Goal: Task Accomplishment & Management: Manage account settings

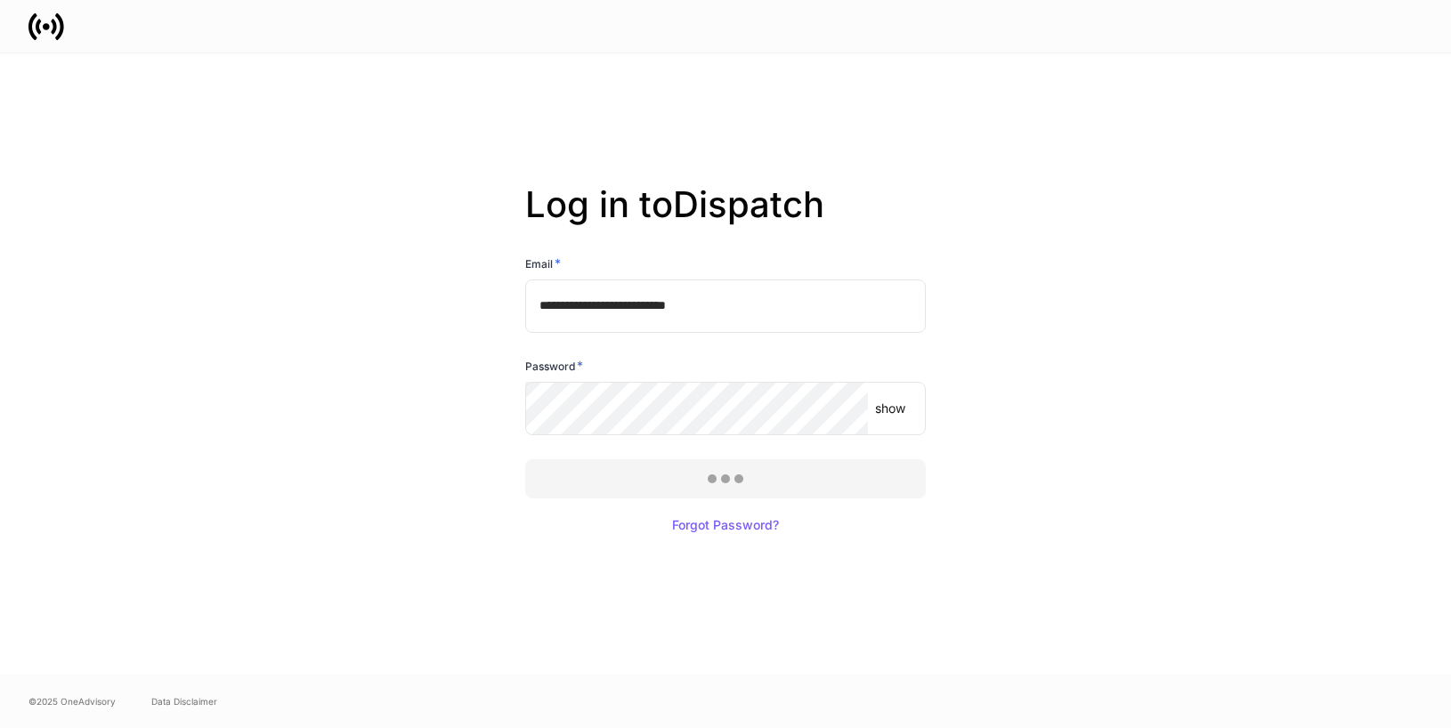
click at [644, 483] on div at bounding box center [725, 364] width 1451 height 728
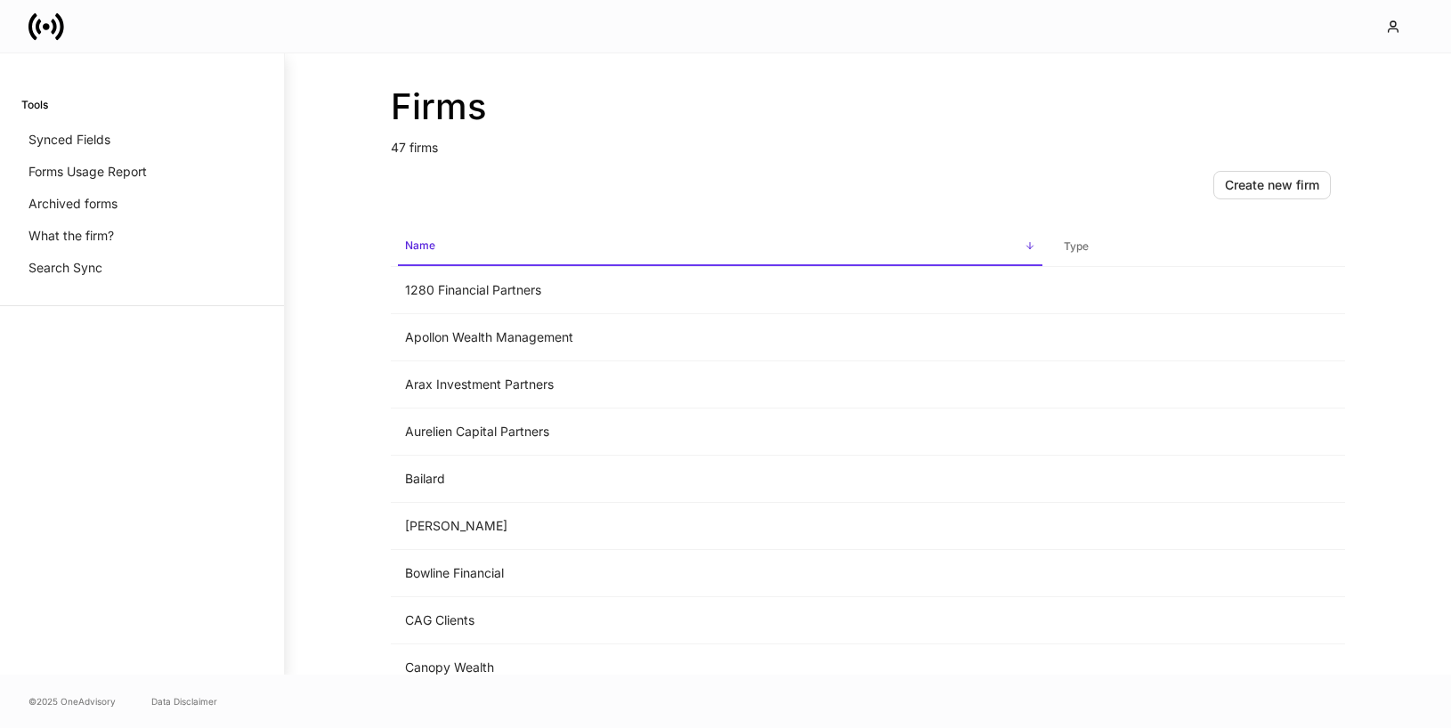
scroll to position [25, 0]
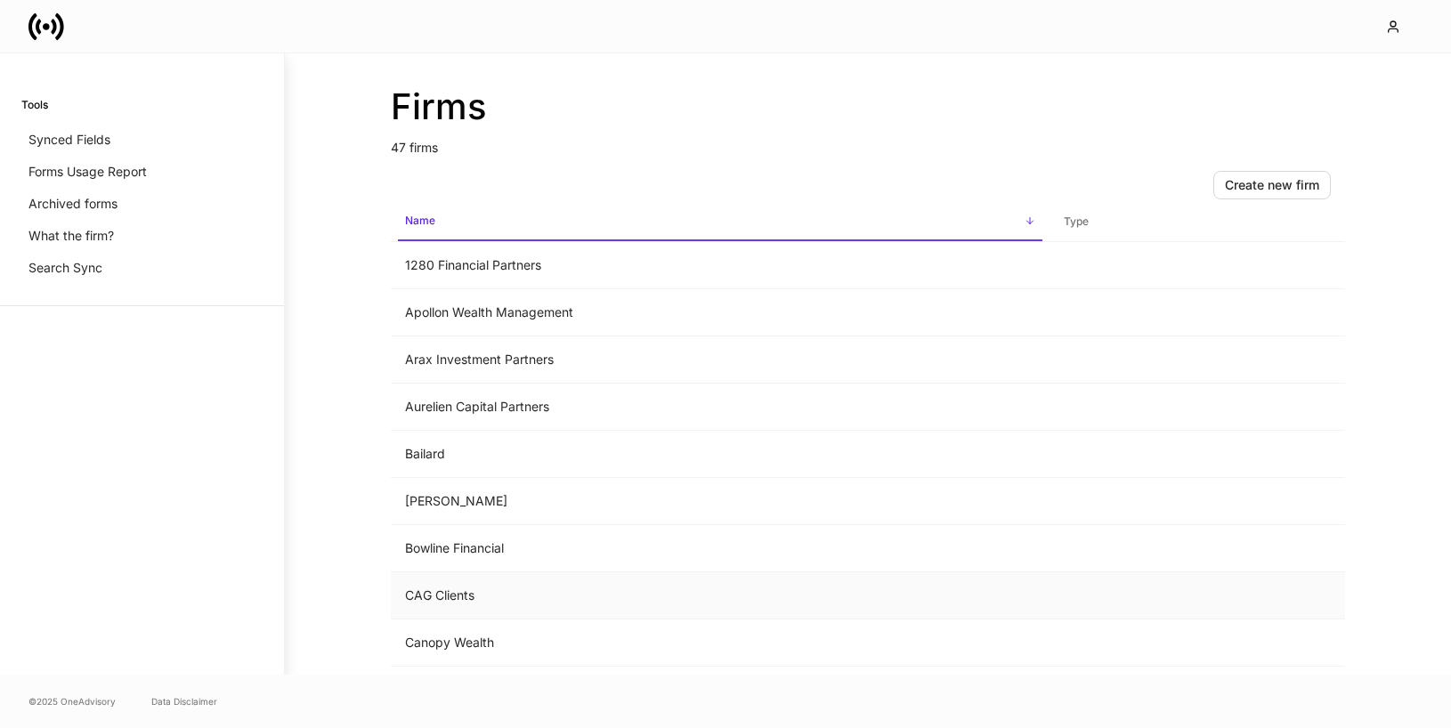
click at [588, 604] on td "CAG Clients" at bounding box center [720, 595] width 659 height 47
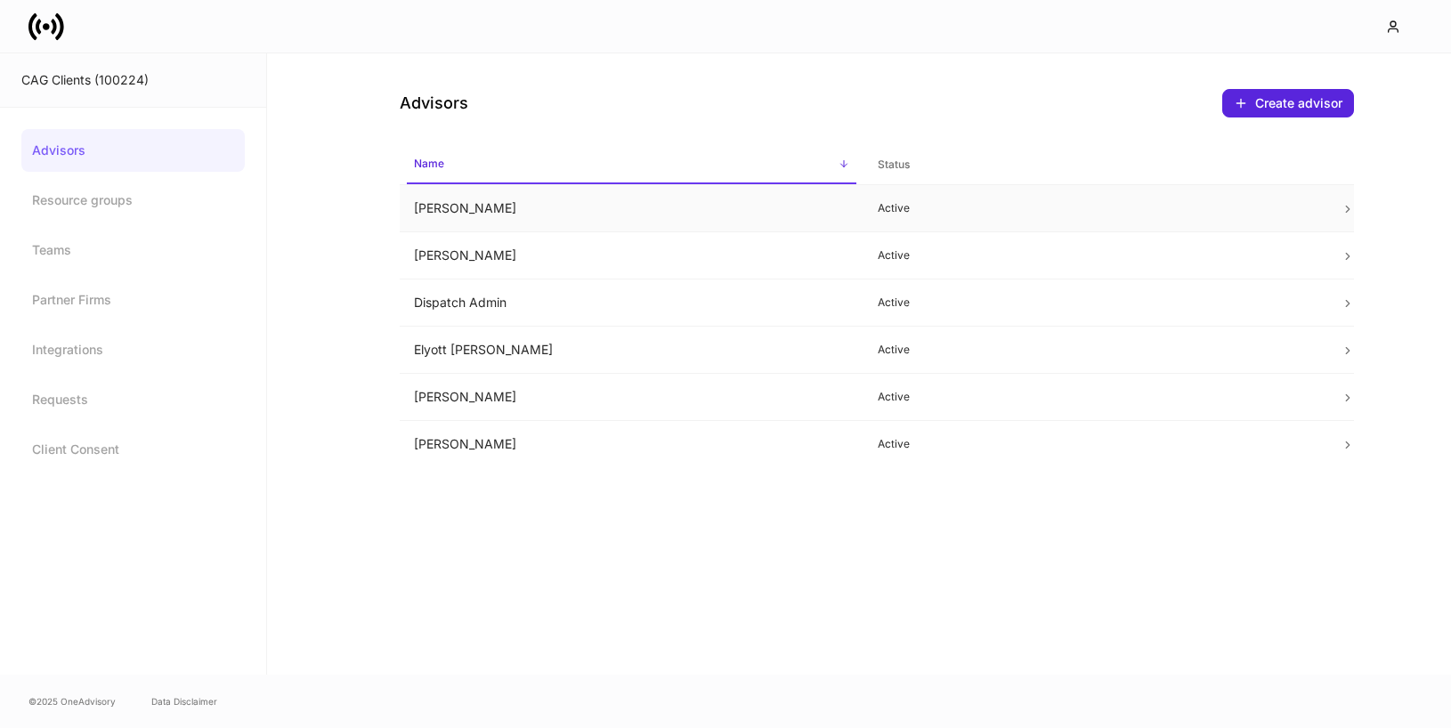
click at [688, 207] on td "Chris Csenge" at bounding box center [632, 208] width 464 height 47
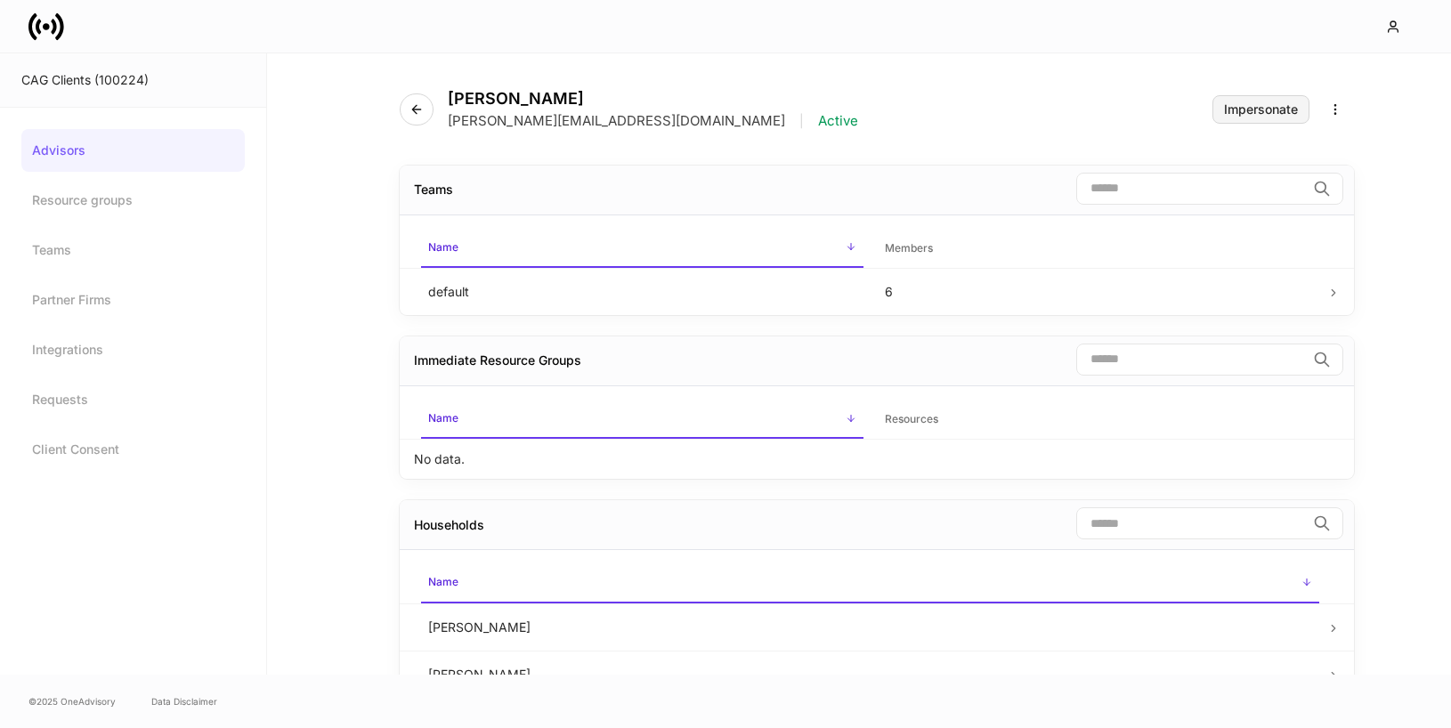
click at [1243, 110] on div "Impersonate" at bounding box center [1261, 109] width 74 height 12
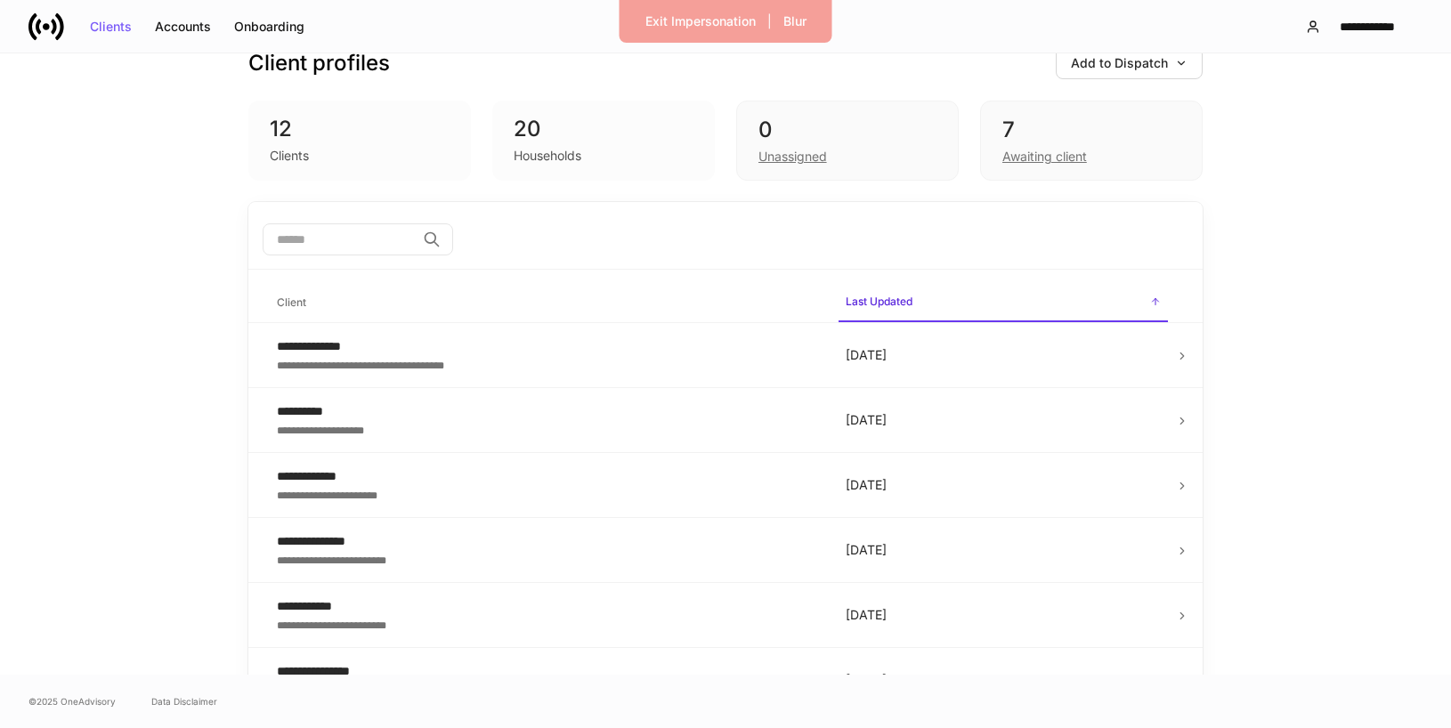
scroll to position [44, 0]
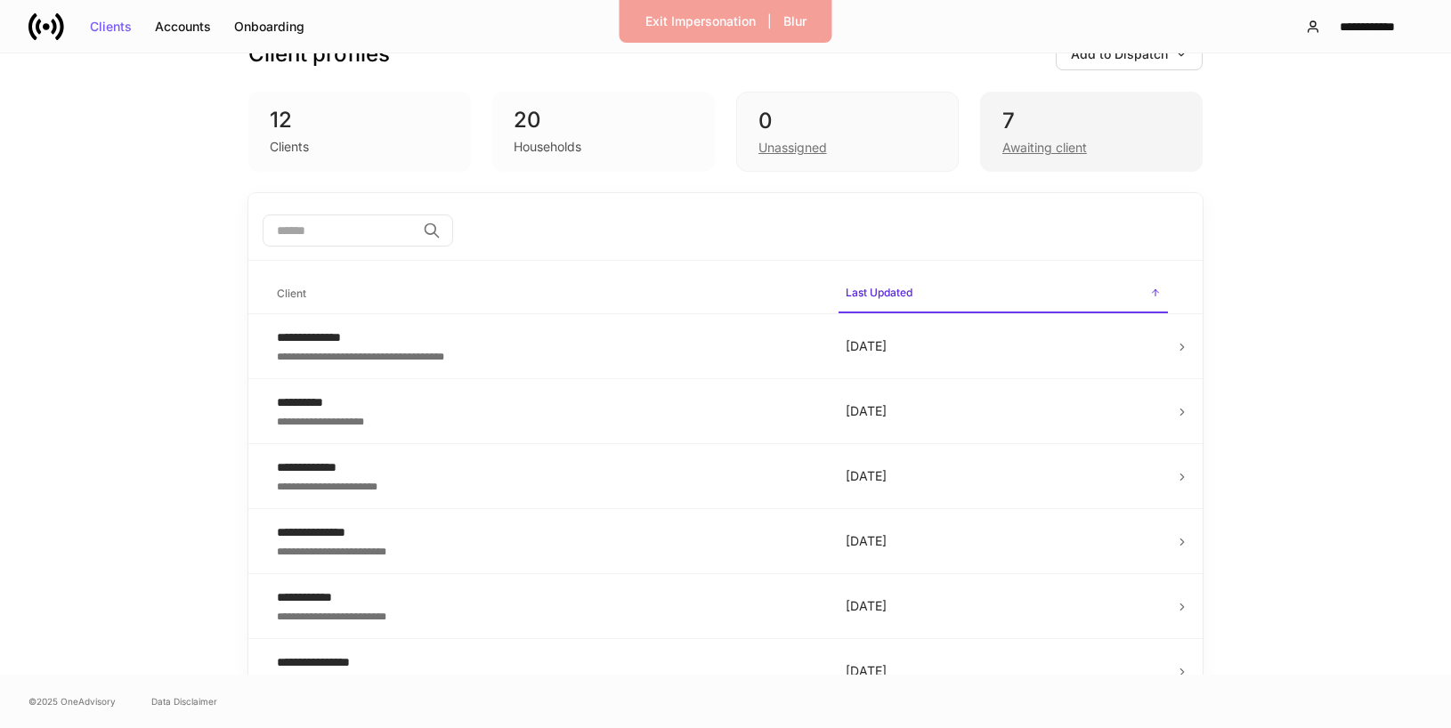
click at [1102, 126] on div "7" at bounding box center [1091, 121] width 178 height 28
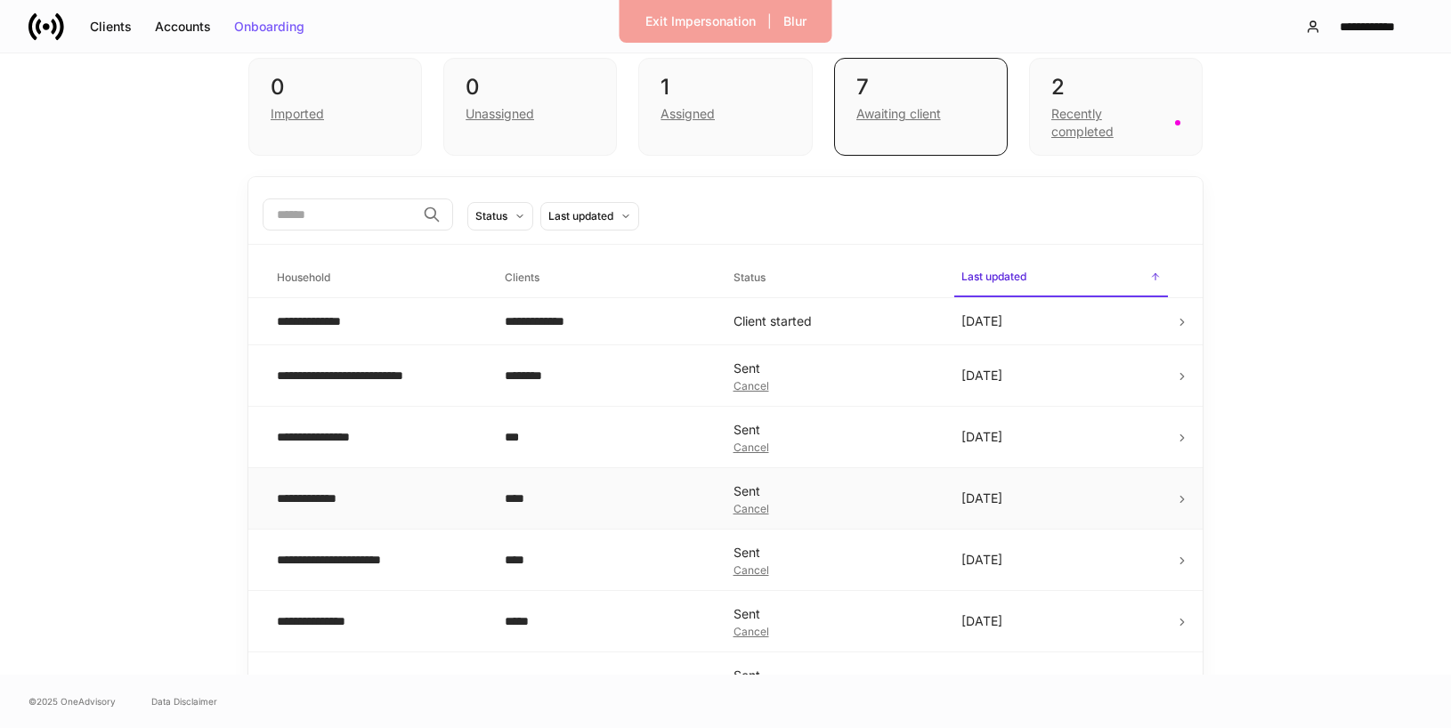
scroll to position [116, 0]
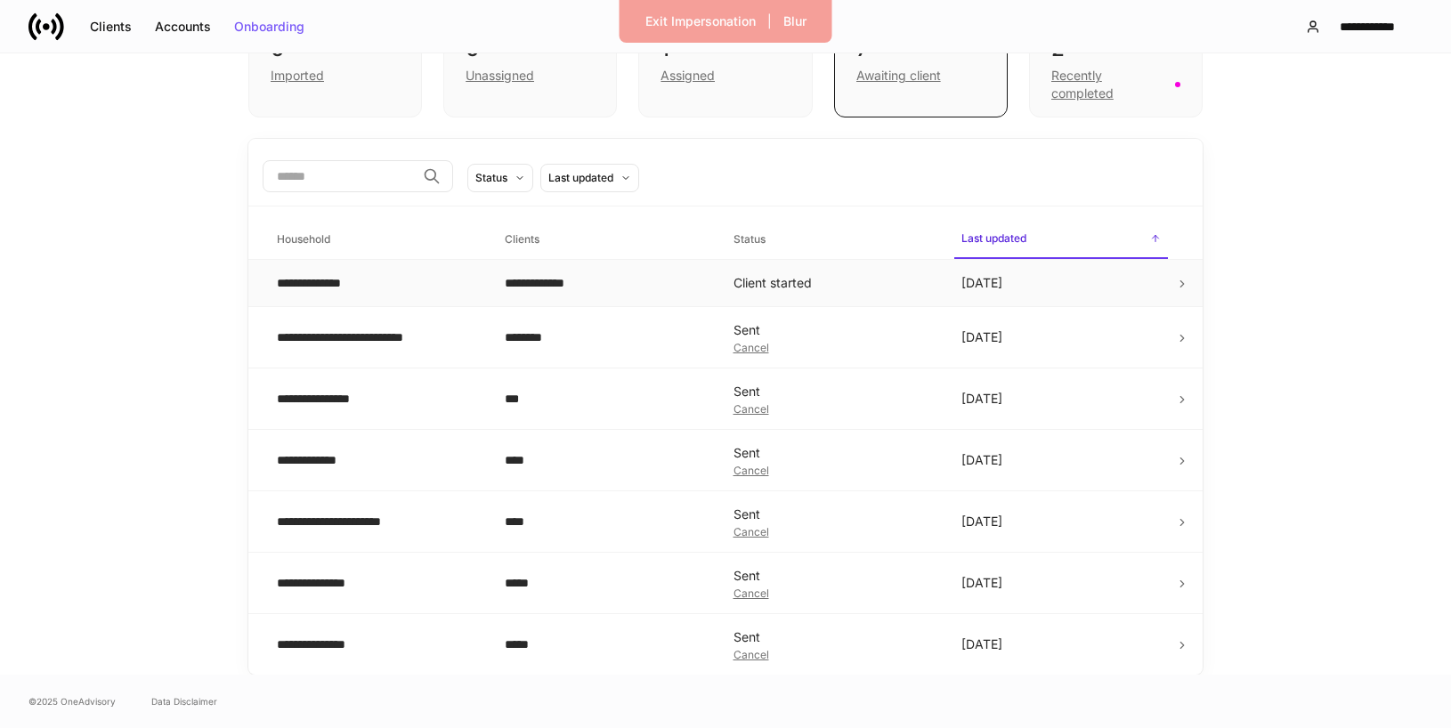
click at [785, 286] on td "Client started" at bounding box center [833, 283] width 228 height 47
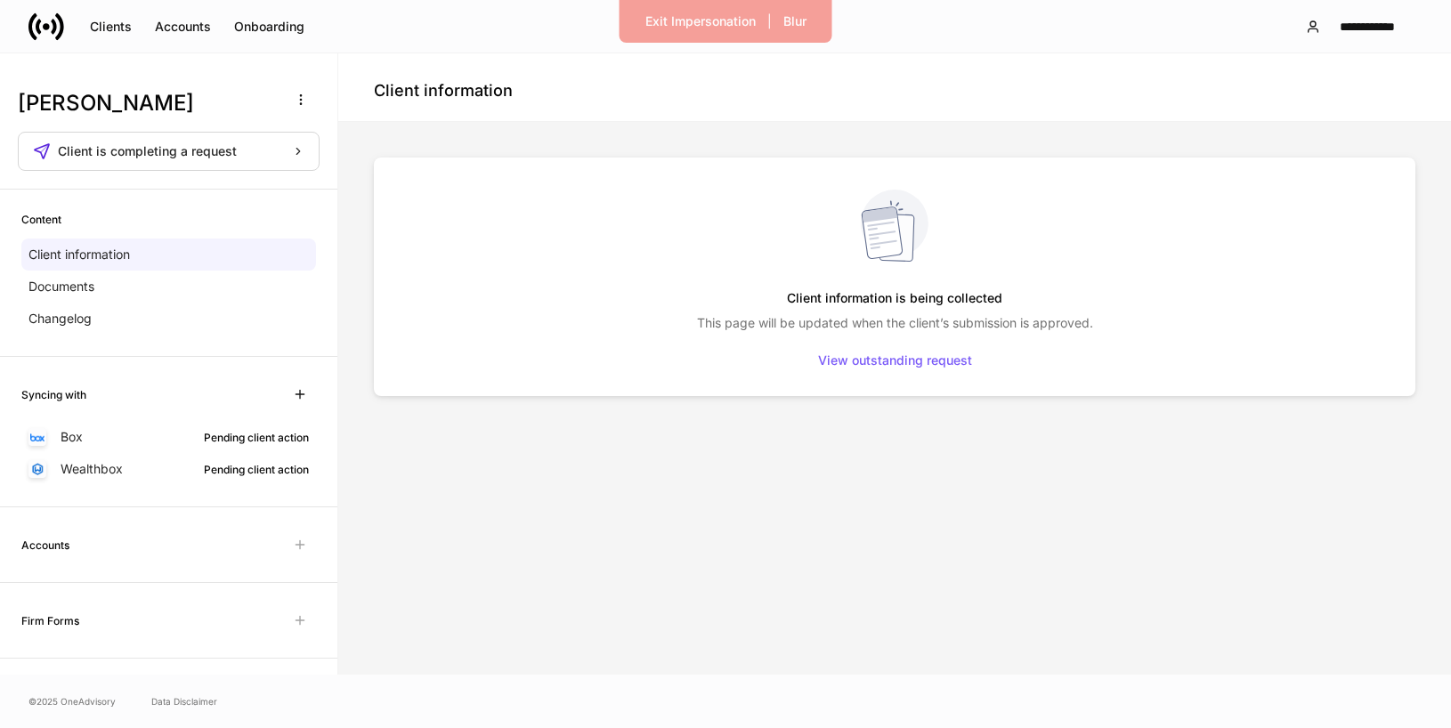
scroll to position [159, 0]
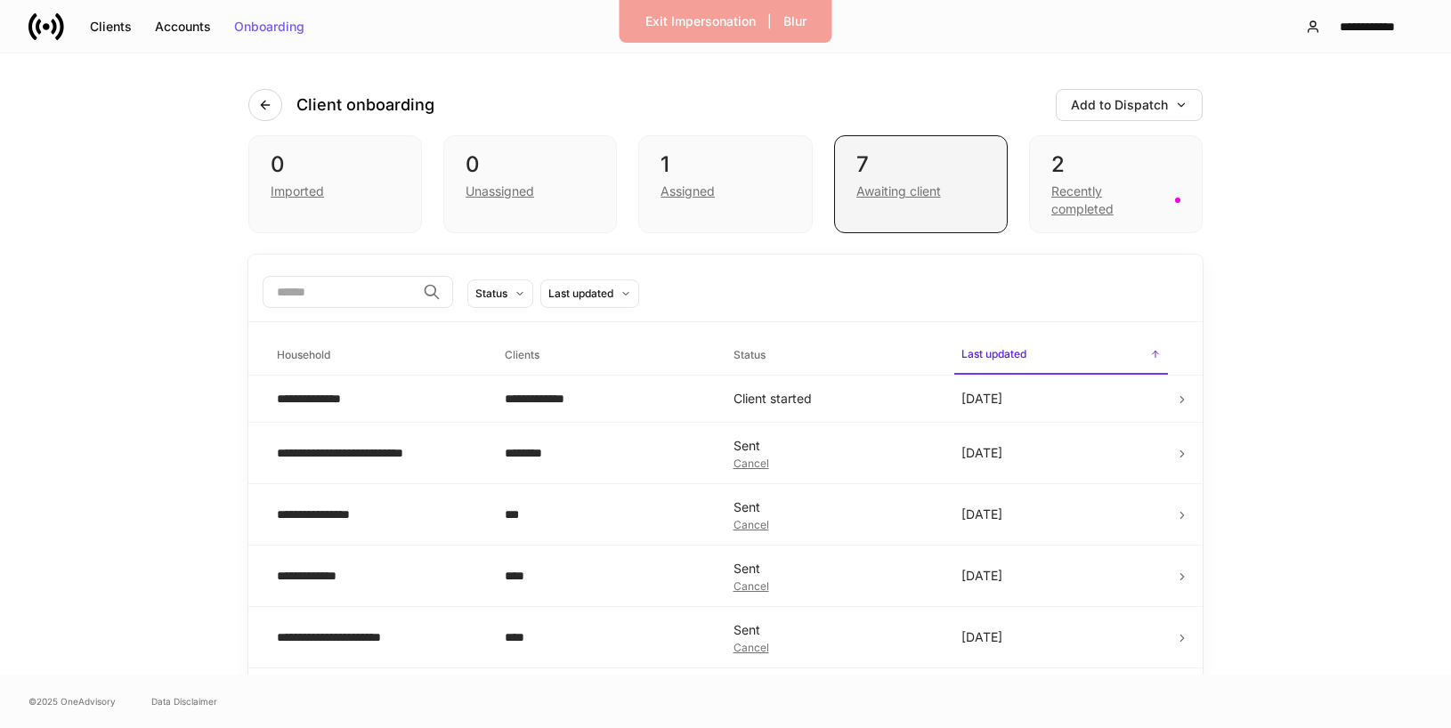
click at [928, 220] on div "7 Awaiting client" at bounding box center [921, 184] width 174 height 98
click at [893, 195] on div "Awaiting client" at bounding box center [898, 191] width 85 height 18
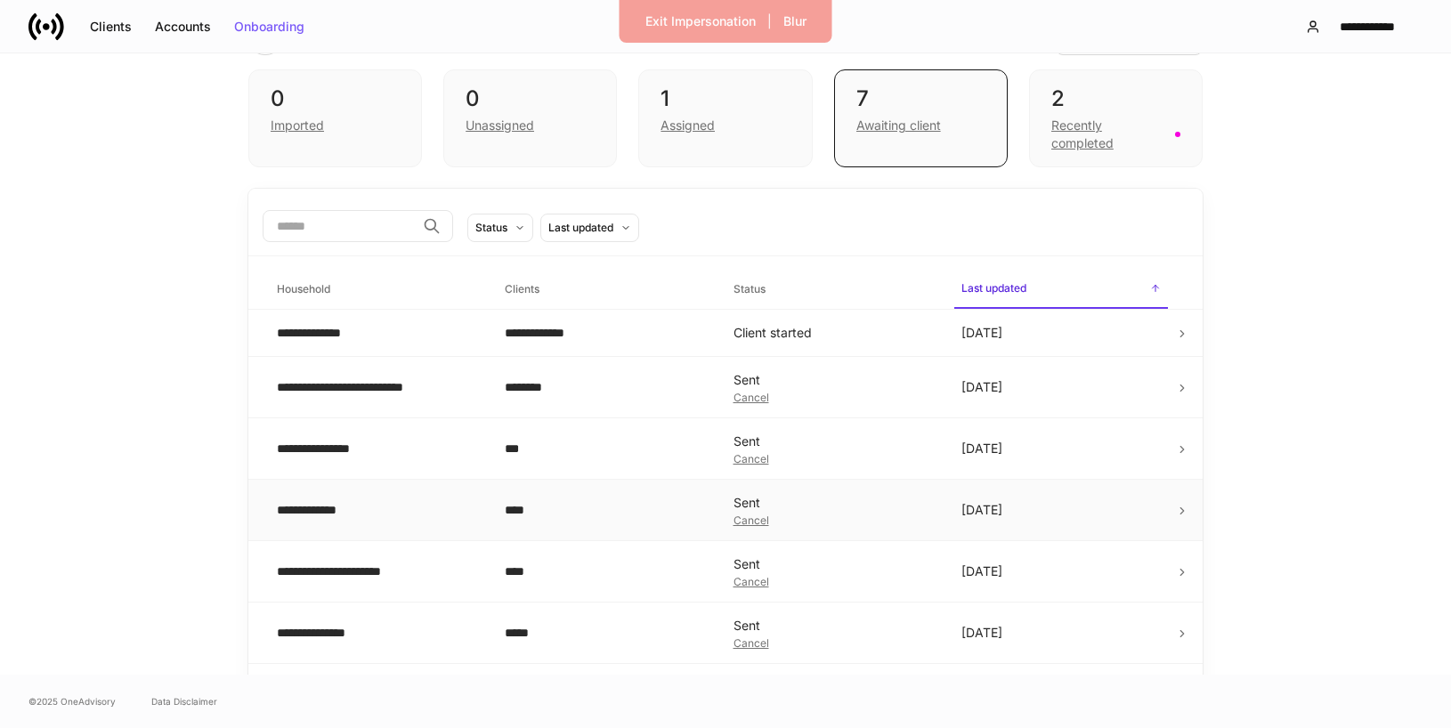
scroll to position [116, 0]
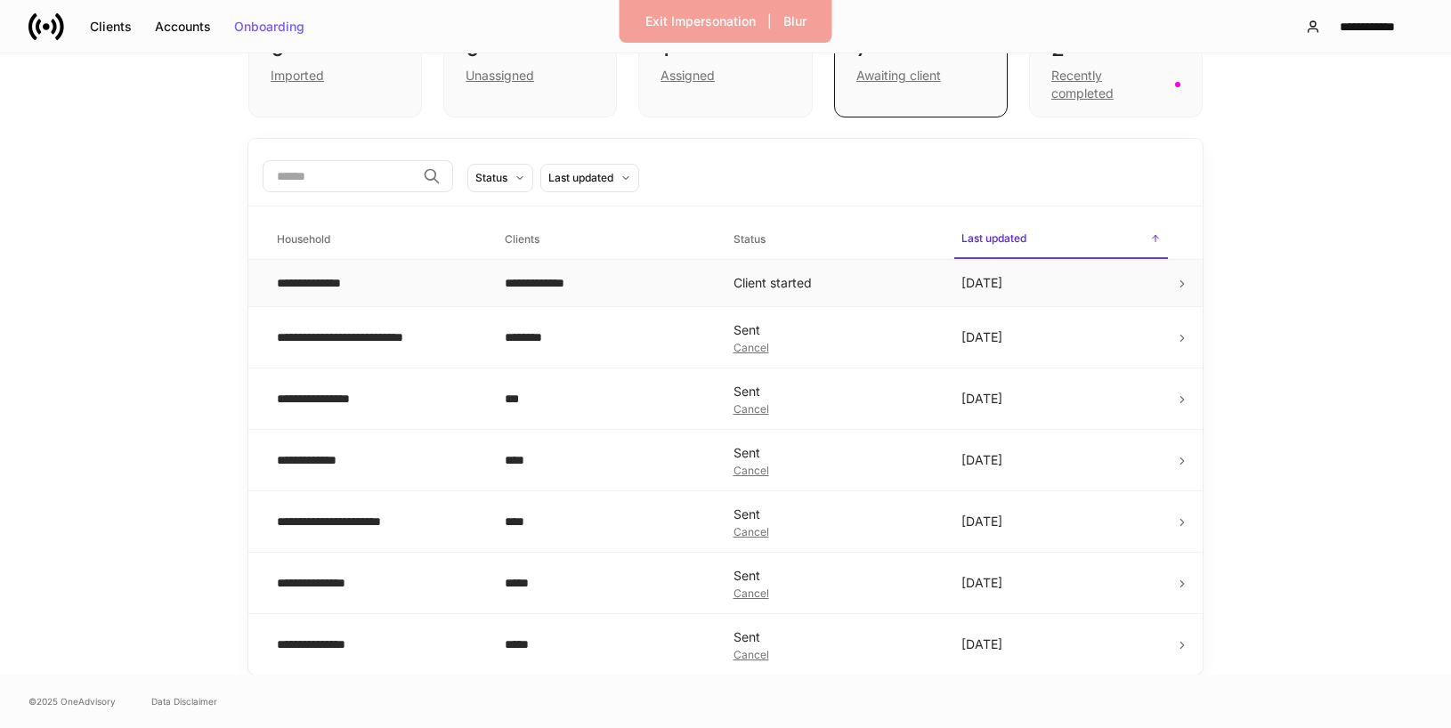
click at [542, 288] on div "**********" at bounding box center [604, 283] width 199 height 18
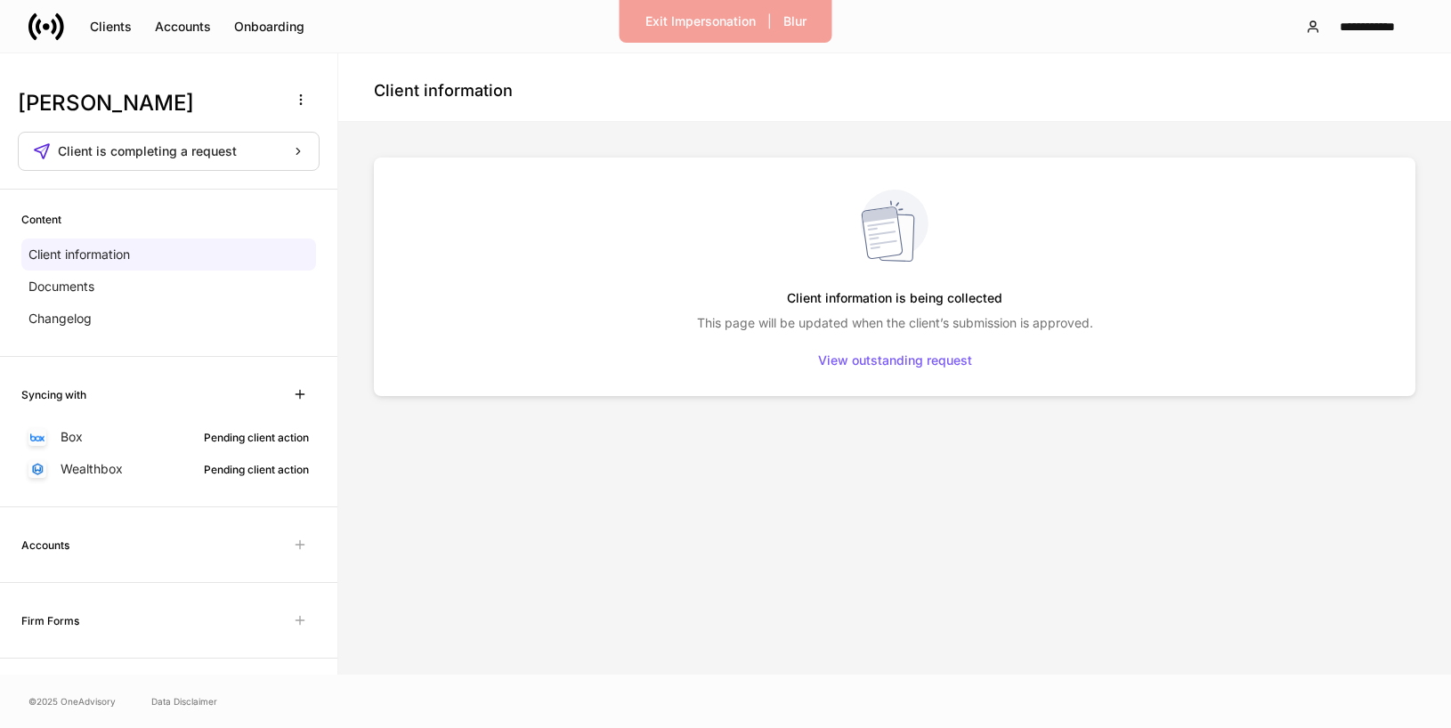
scroll to position [159, 0]
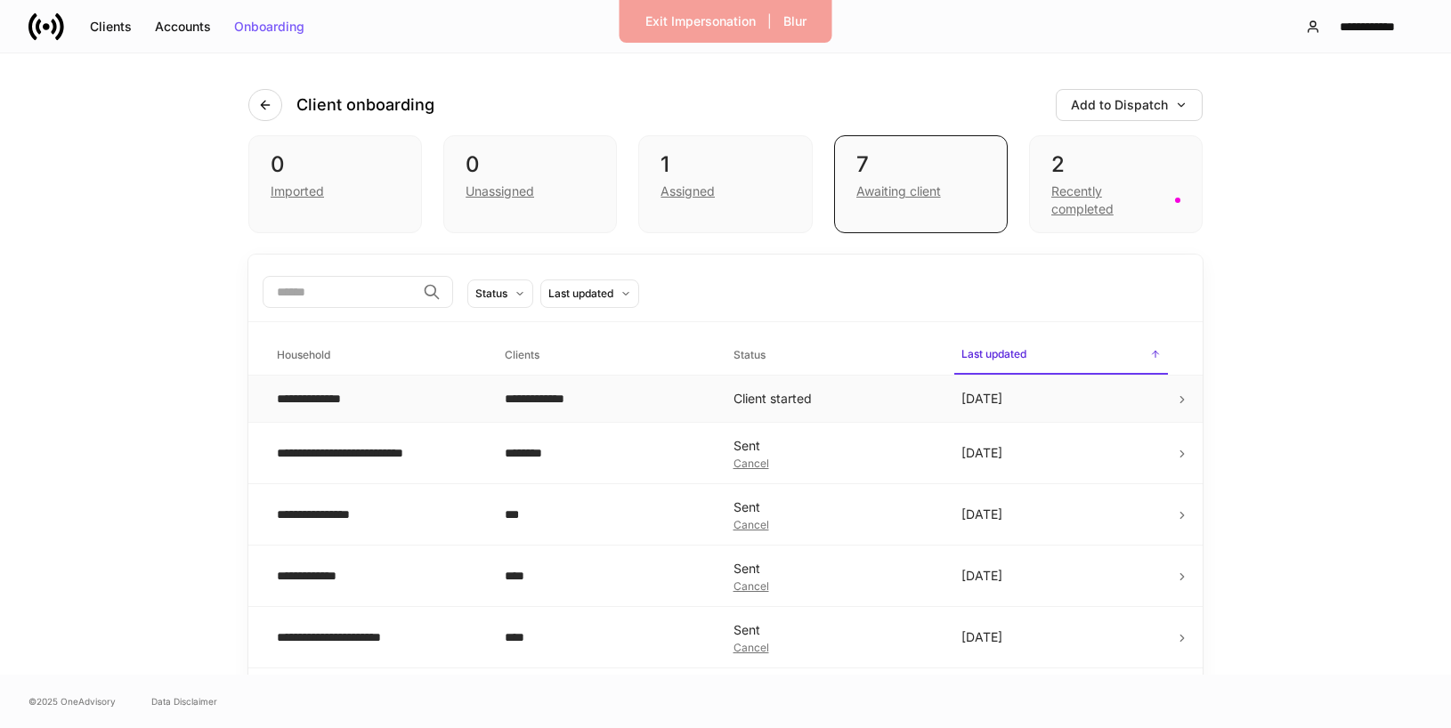
click at [446, 401] on div "**********" at bounding box center [376, 399] width 199 height 18
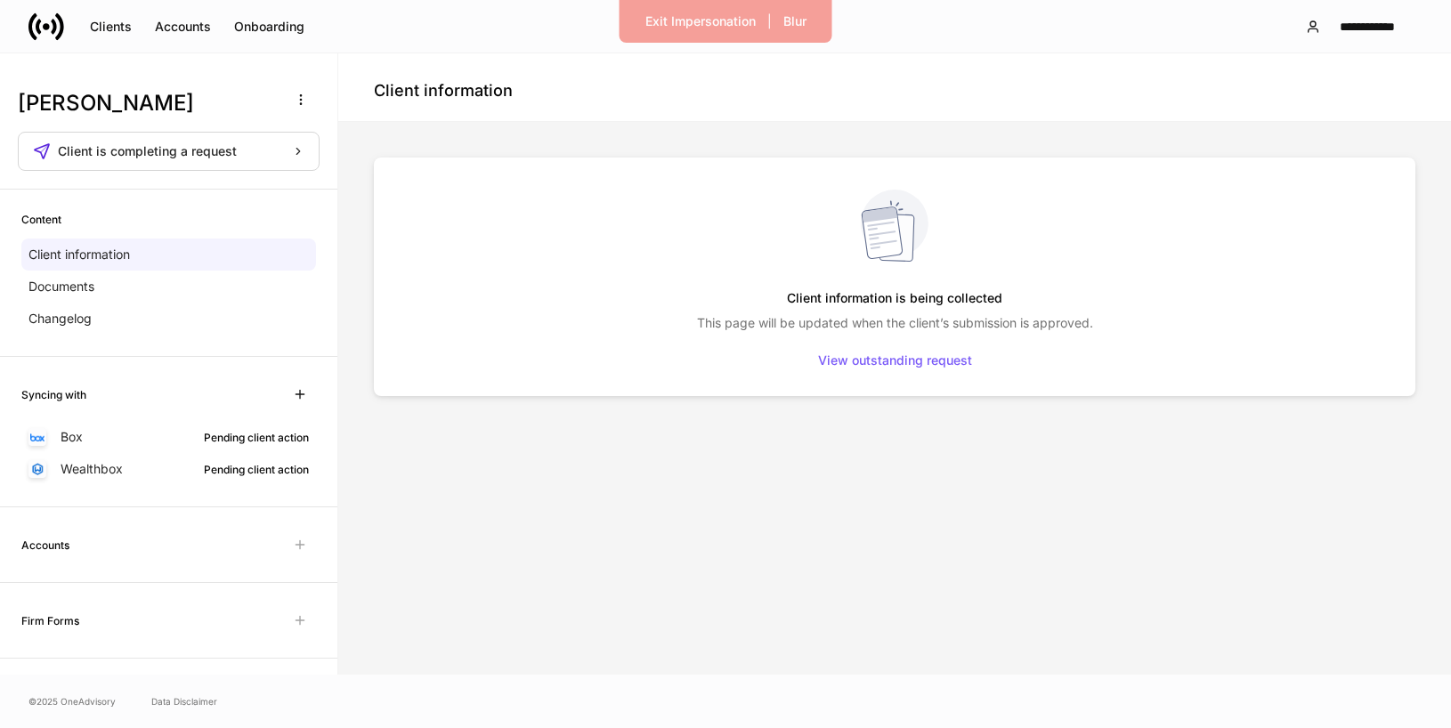
scroll to position [159, 0]
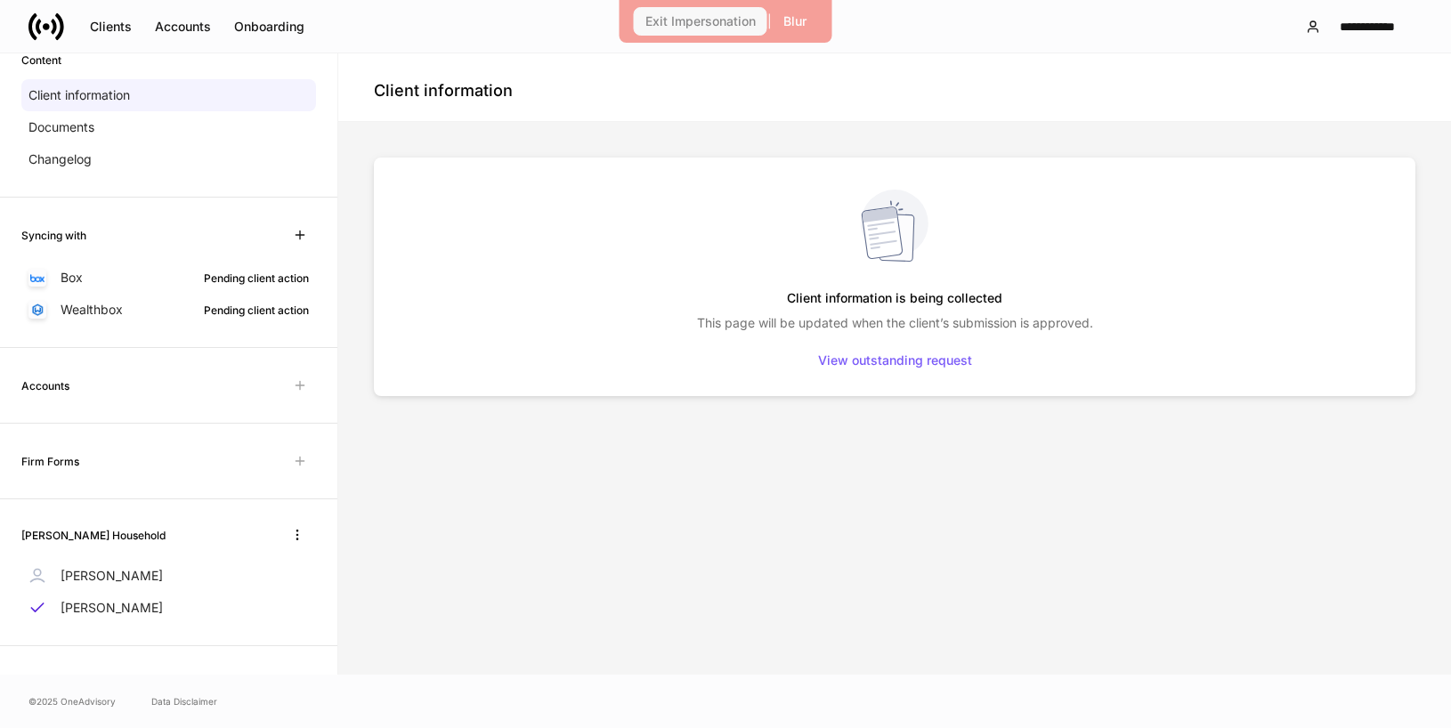
click at [734, 19] on div "Exit Impersonation" at bounding box center [700, 21] width 110 height 12
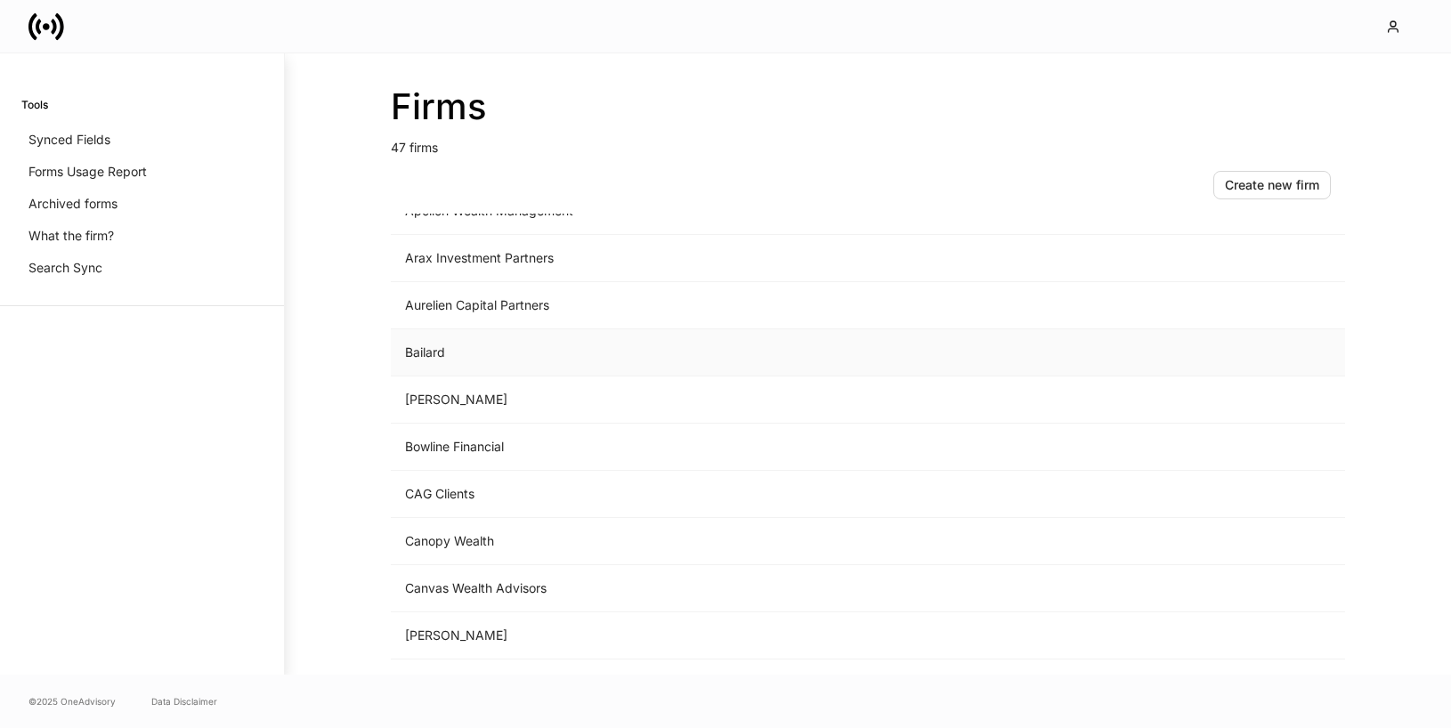
scroll to position [127, 0]
click at [565, 485] on td "CAG Clients" at bounding box center [720, 493] width 659 height 47
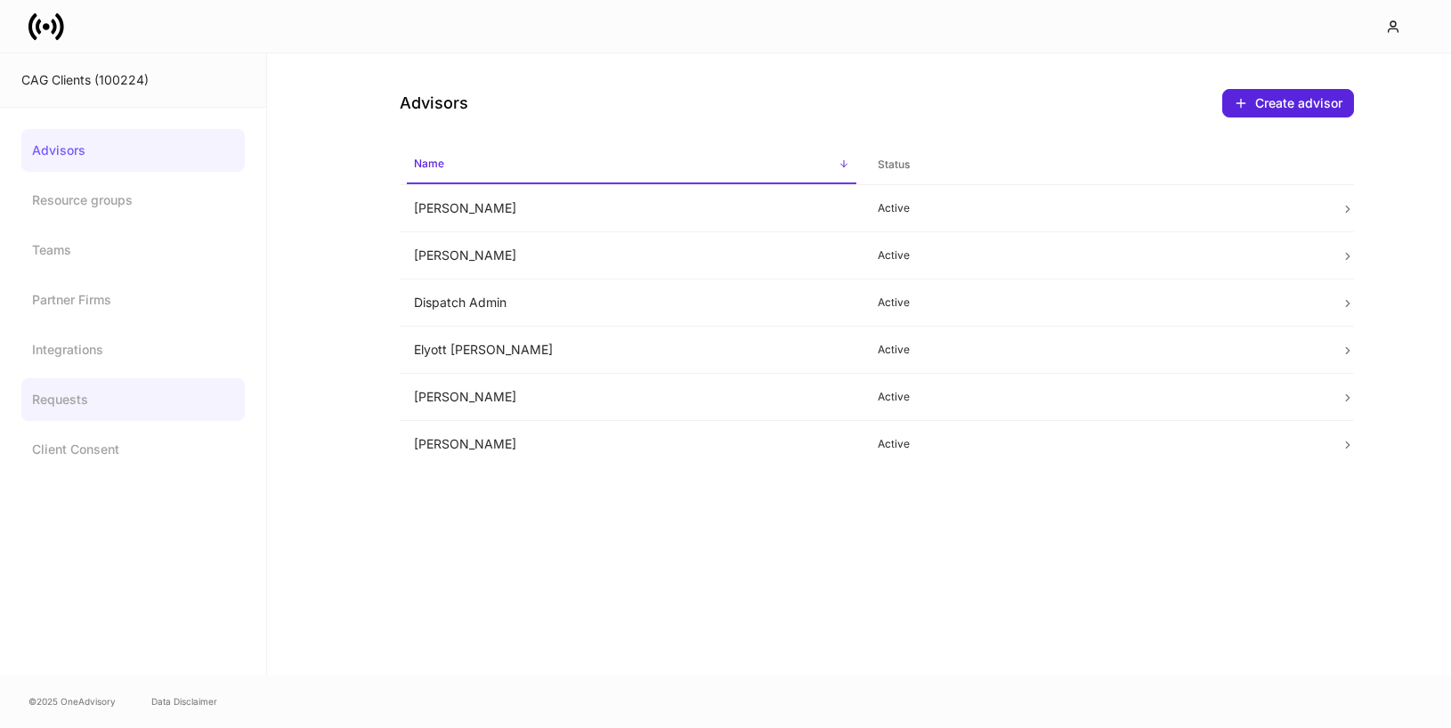
click at [84, 415] on link "Requests" at bounding box center [132, 399] width 223 height 43
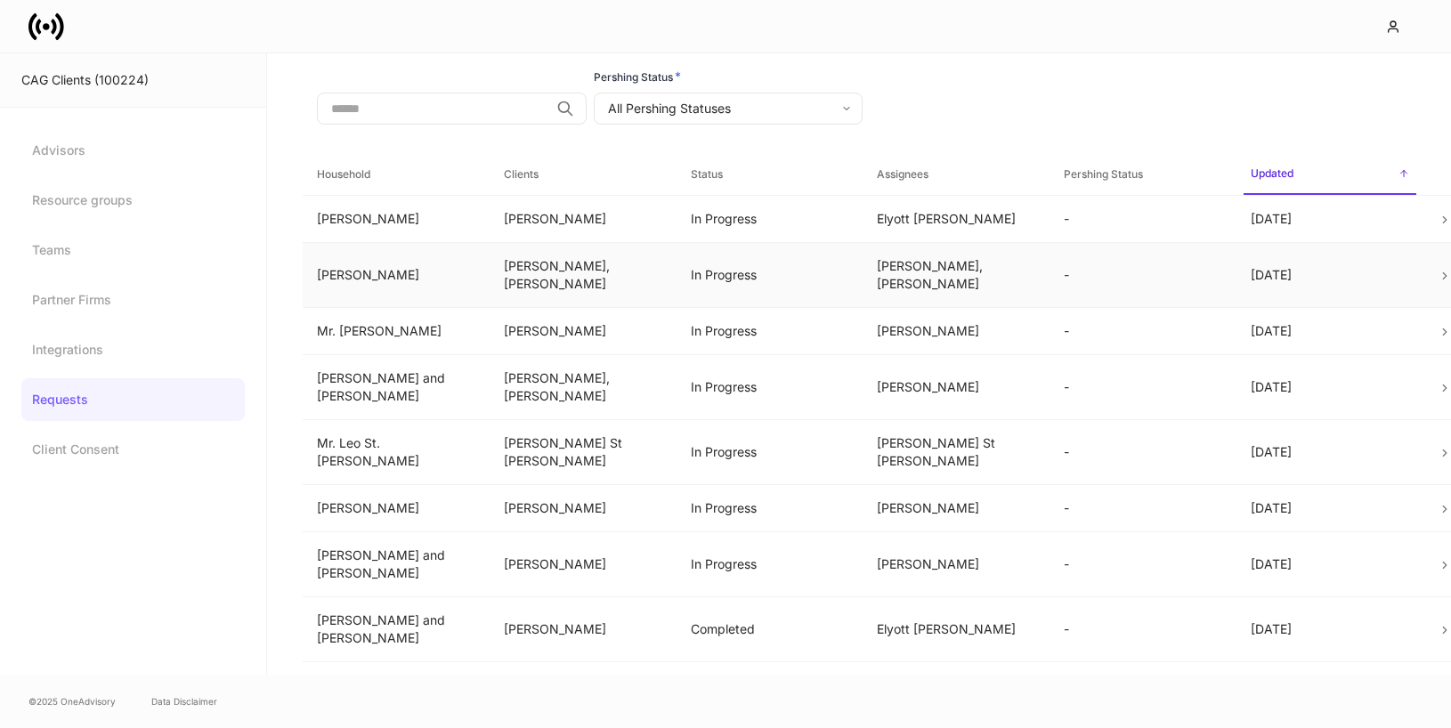
click at [805, 290] on td "In Progress" at bounding box center [770, 274] width 187 height 65
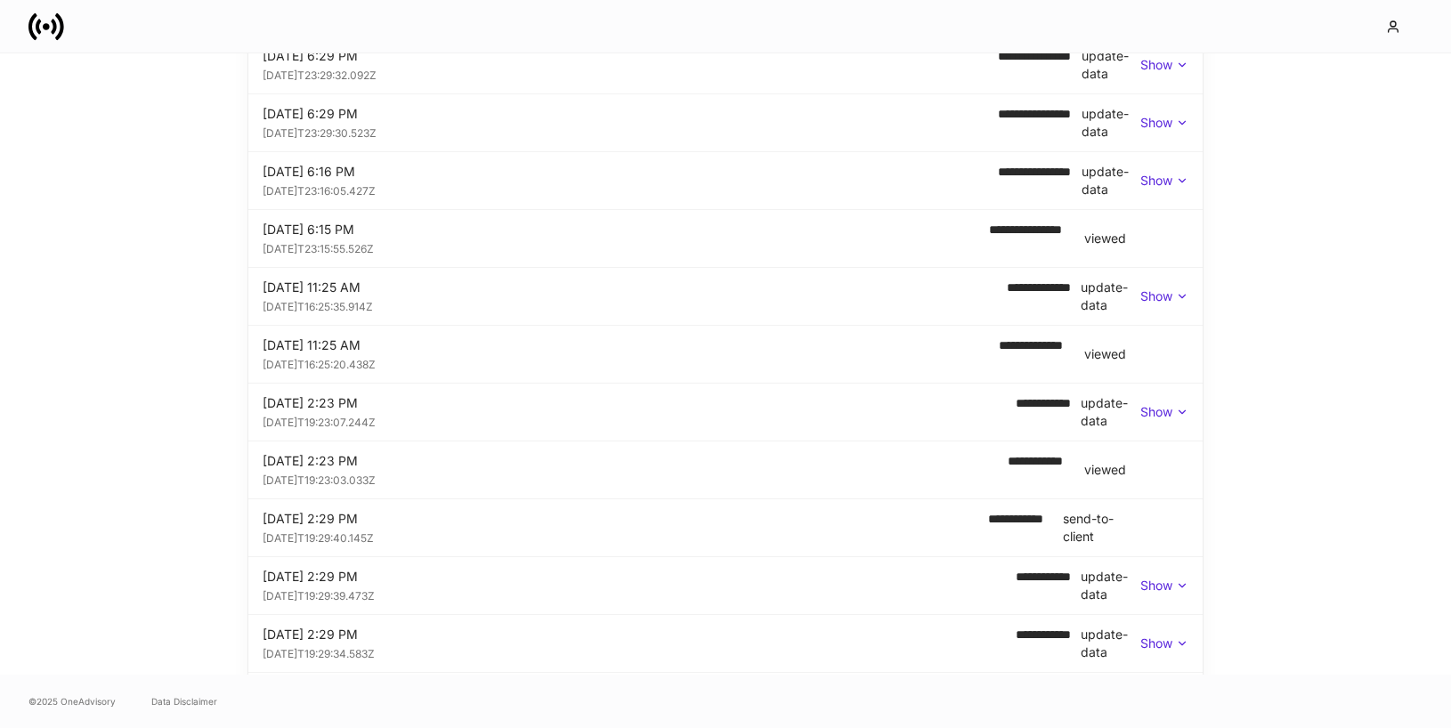
scroll to position [1078, 0]
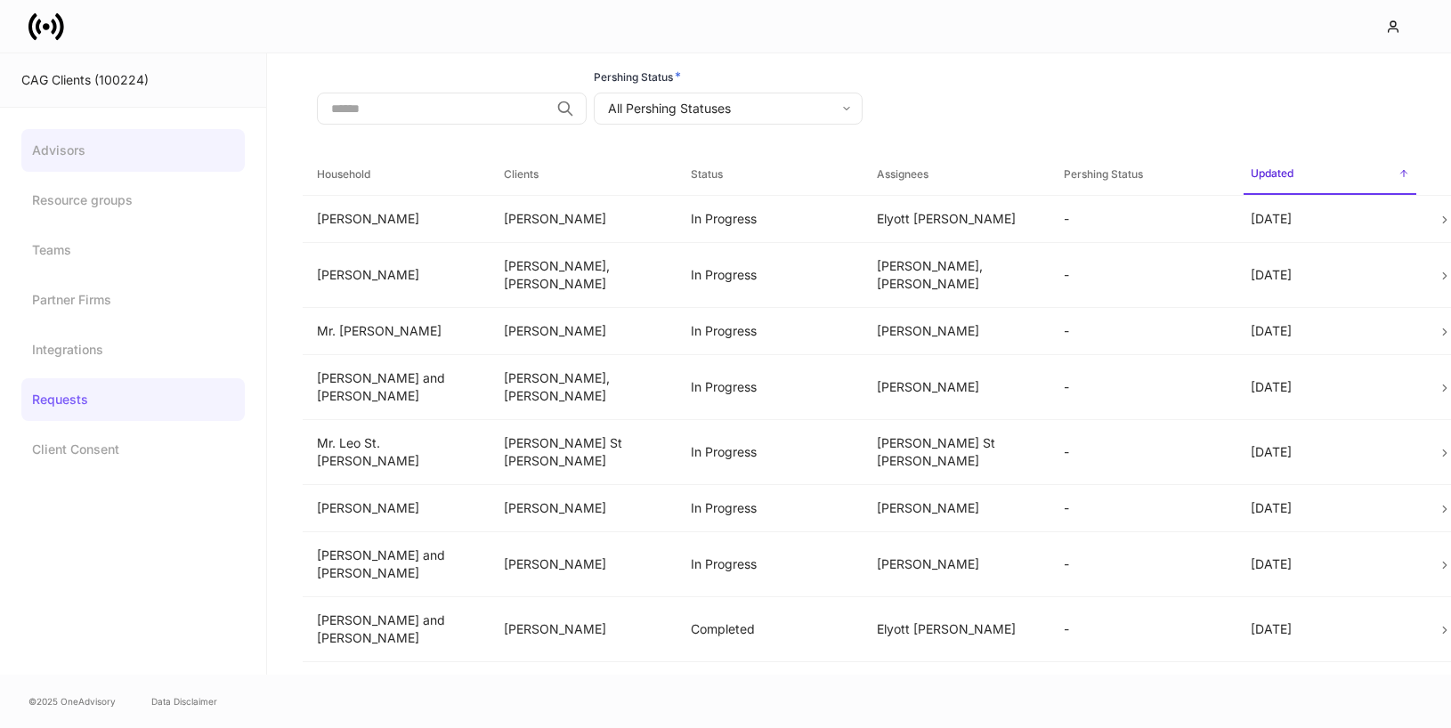
click at [108, 146] on link "Advisors" at bounding box center [132, 150] width 223 height 43
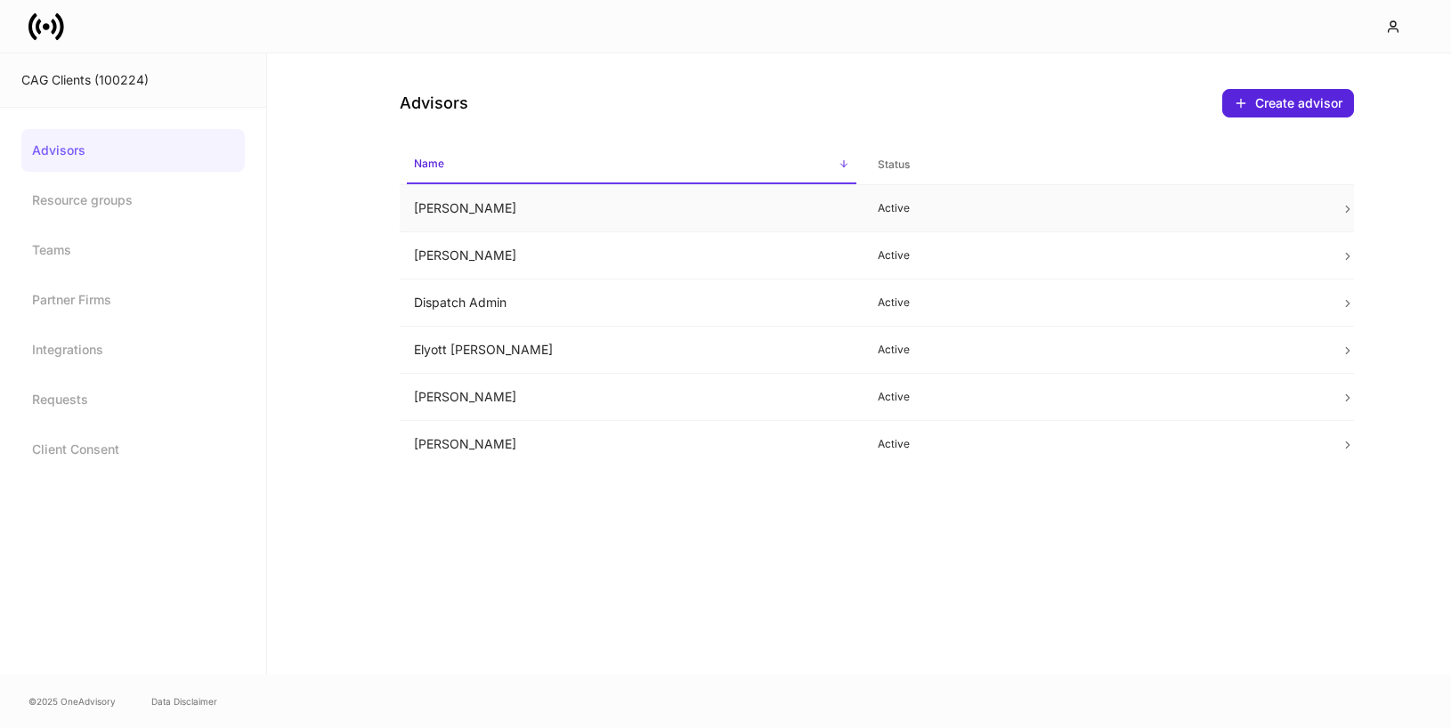
click at [829, 207] on td "Chris Csenge" at bounding box center [632, 208] width 464 height 47
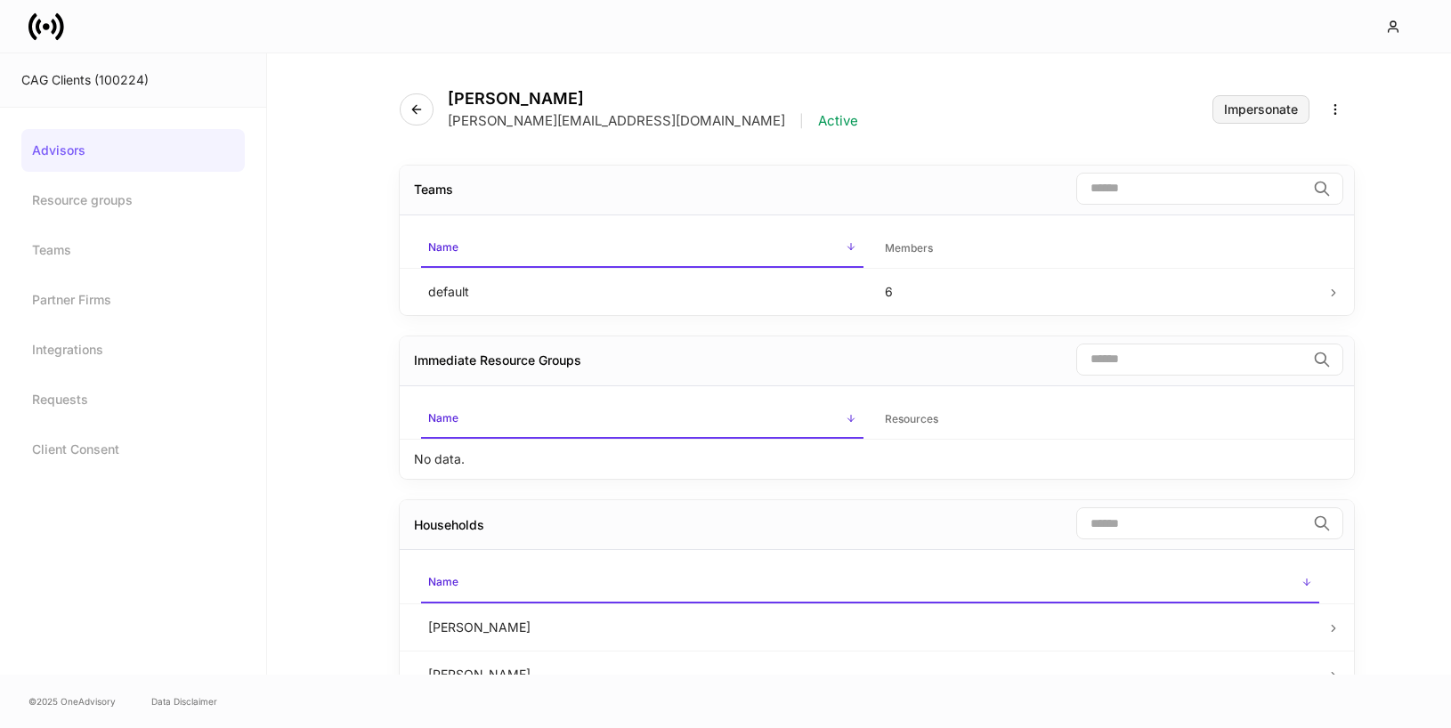
click at [1239, 99] on button "Impersonate" at bounding box center [1260, 109] width 97 height 28
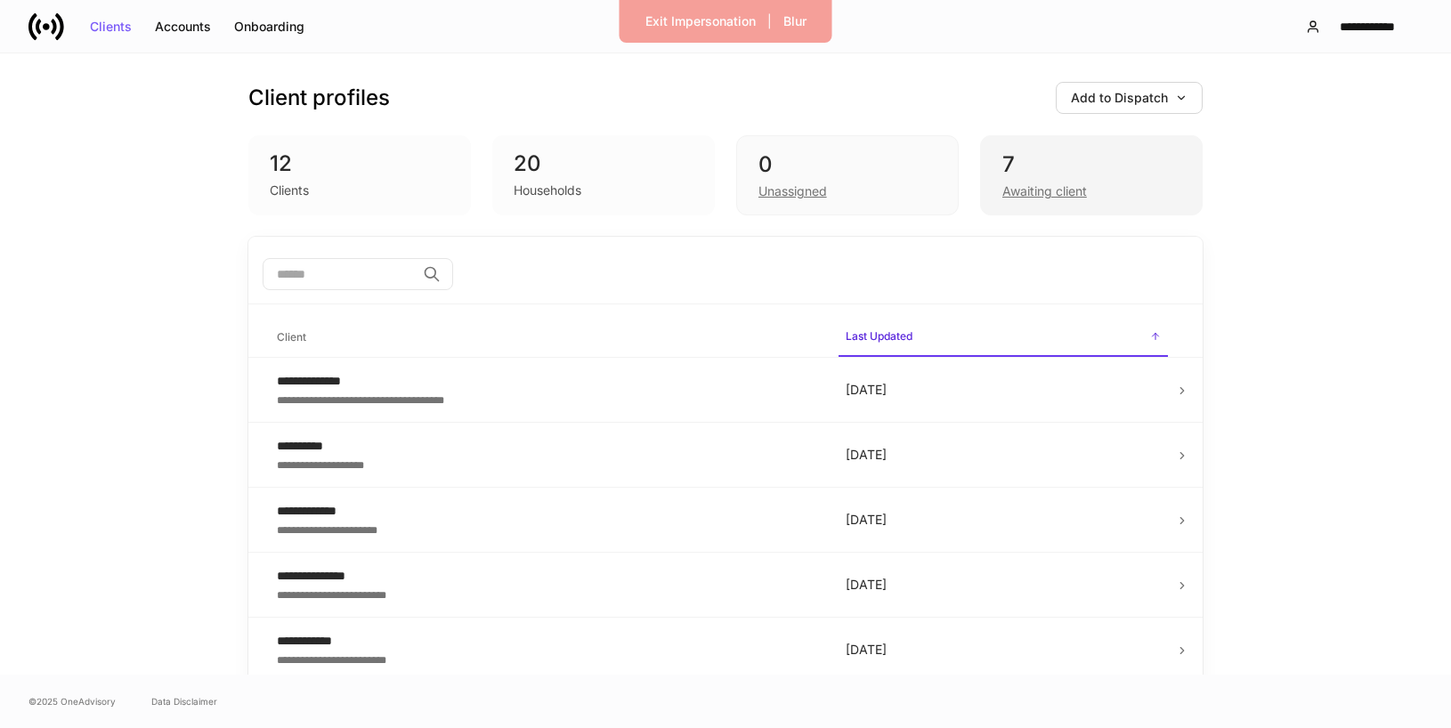
click at [1017, 183] on div "Awaiting client" at bounding box center [1044, 191] width 85 height 18
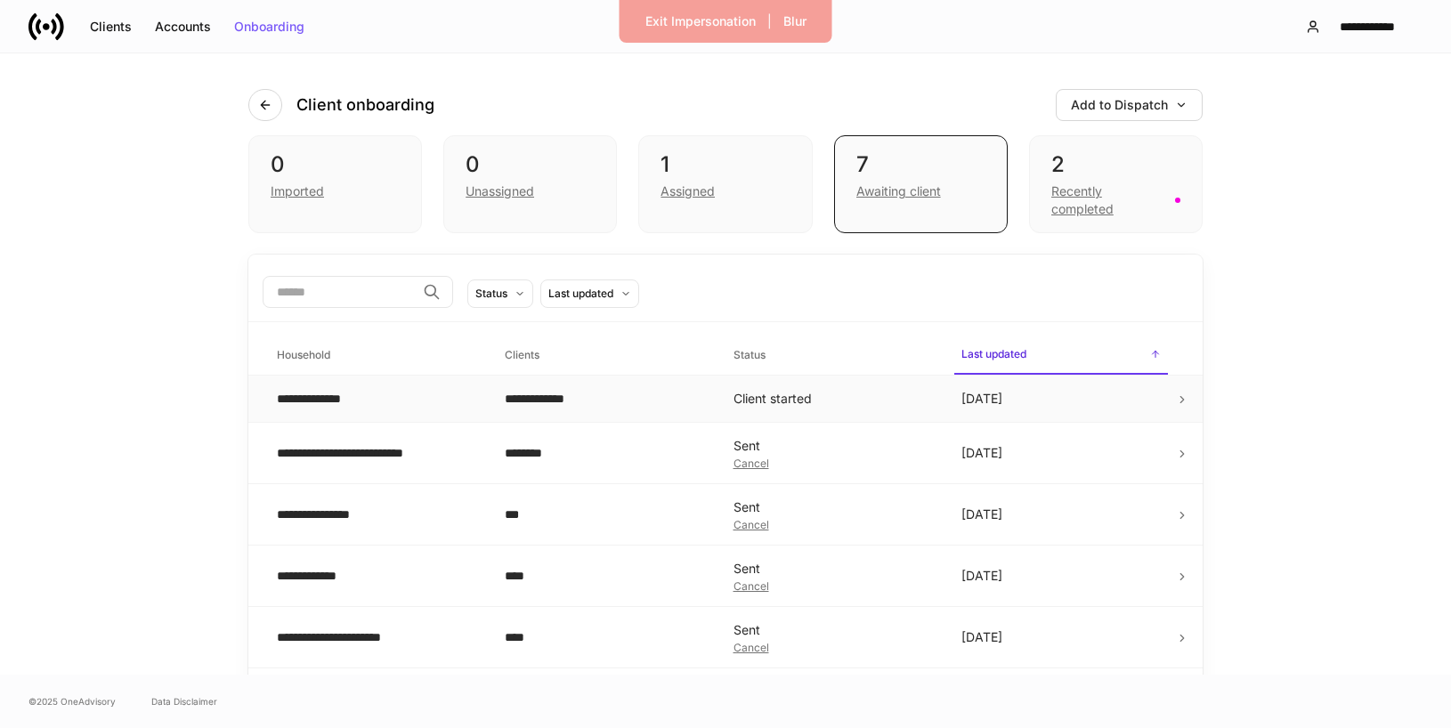
click at [690, 406] on div "**********" at bounding box center [604, 399] width 199 height 18
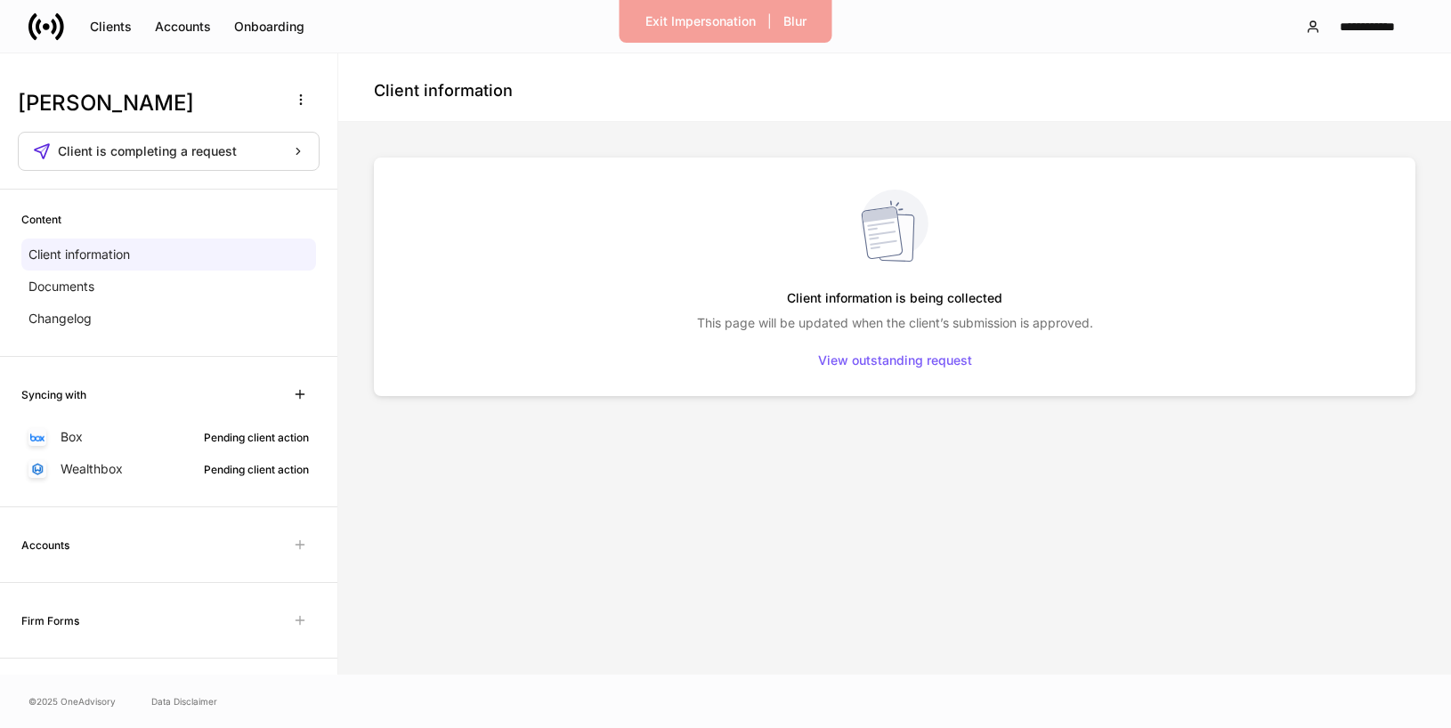
scroll to position [159, 0]
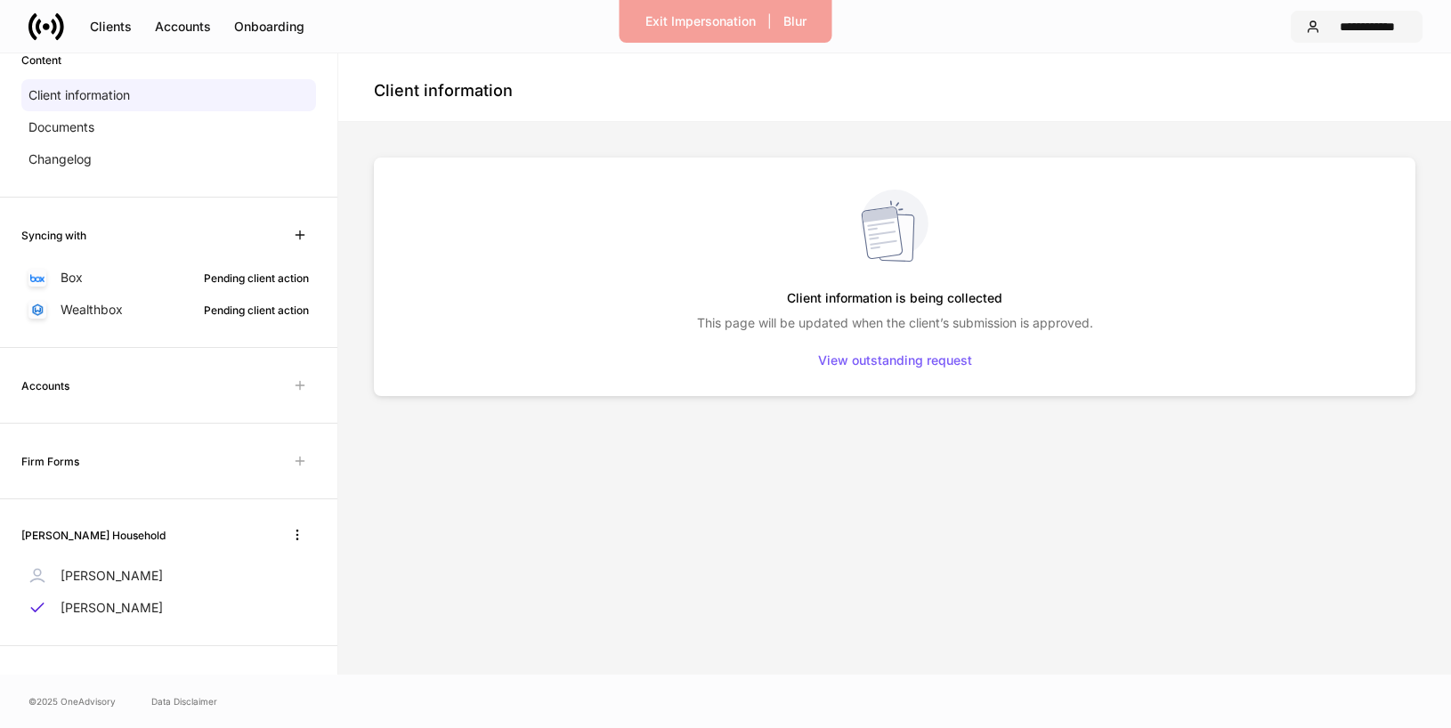
click at [1357, 26] on div "**********" at bounding box center [1367, 26] width 80 height 12
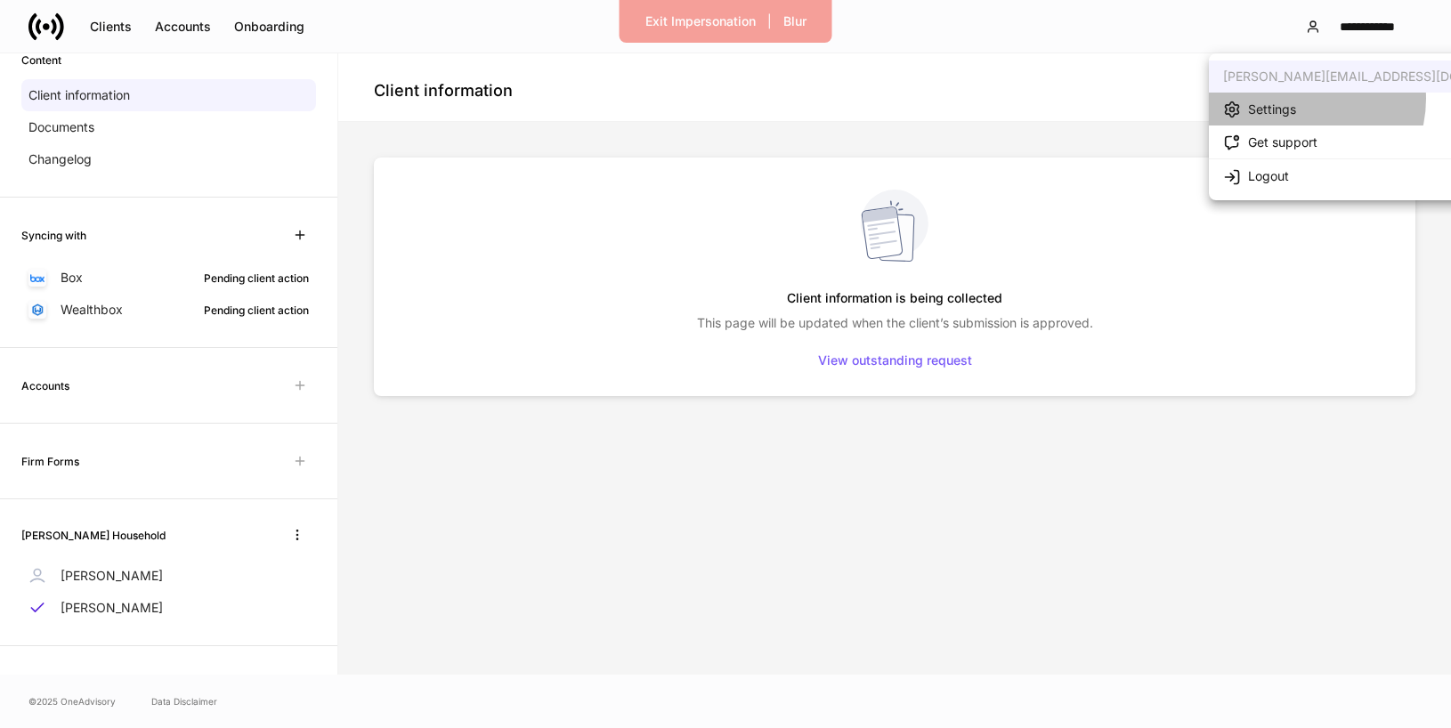
click at [1301, 99] on li "Settings" at bounding box center [1381, 109] width 345 height 33
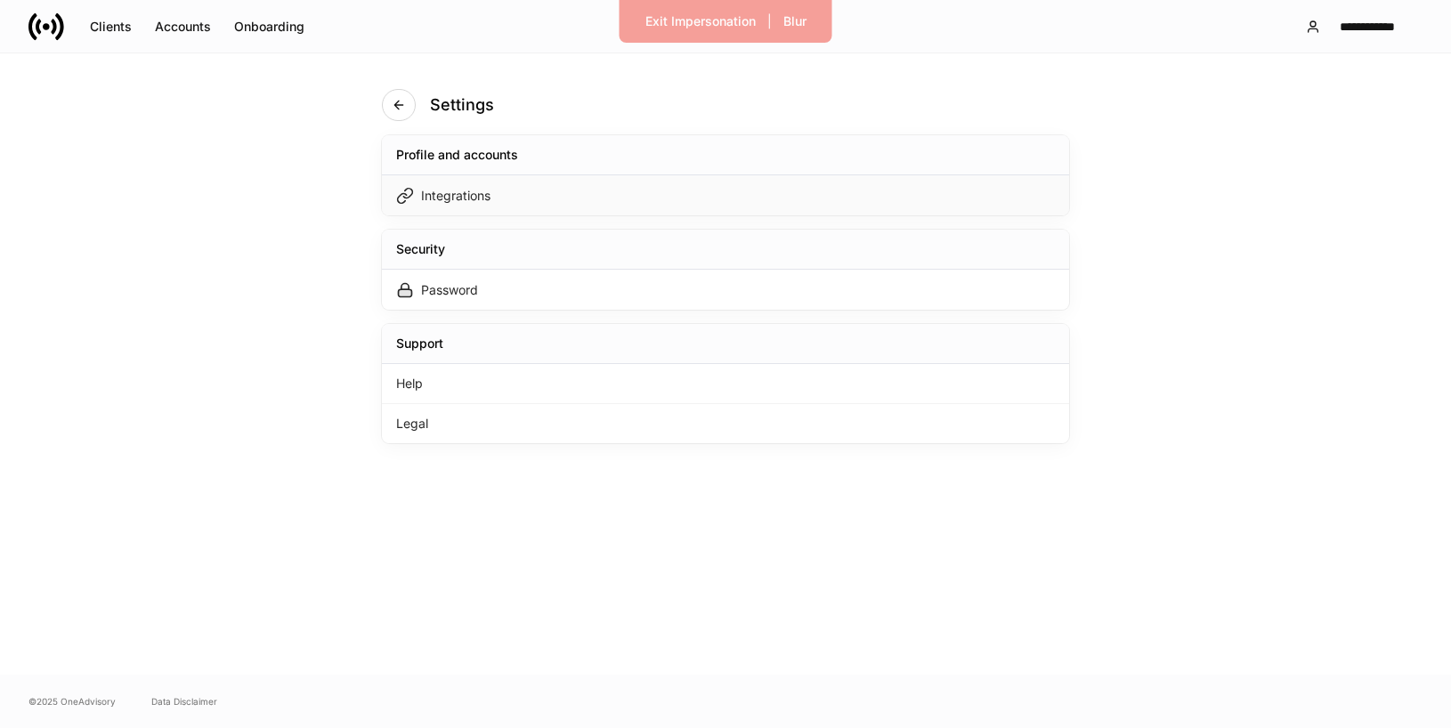
click at [658, 206] on div "Integrations" at bounding box center [725, 195] width 687 height 40
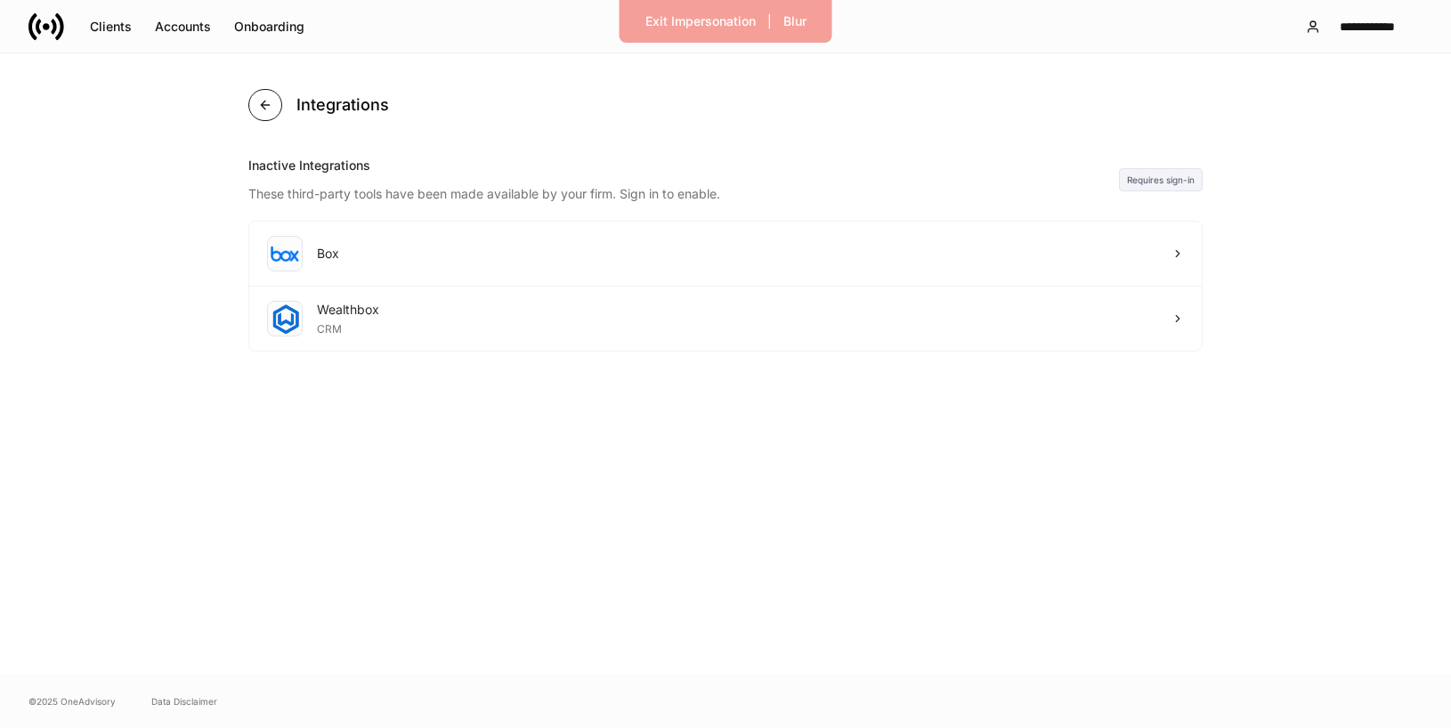
click at [271, 102] on icon "button" at bounding box center [265, 105] width 14 height 14
click at [101, 27] on div "Clients" at bounding box center [111, 26] width 42 height 12
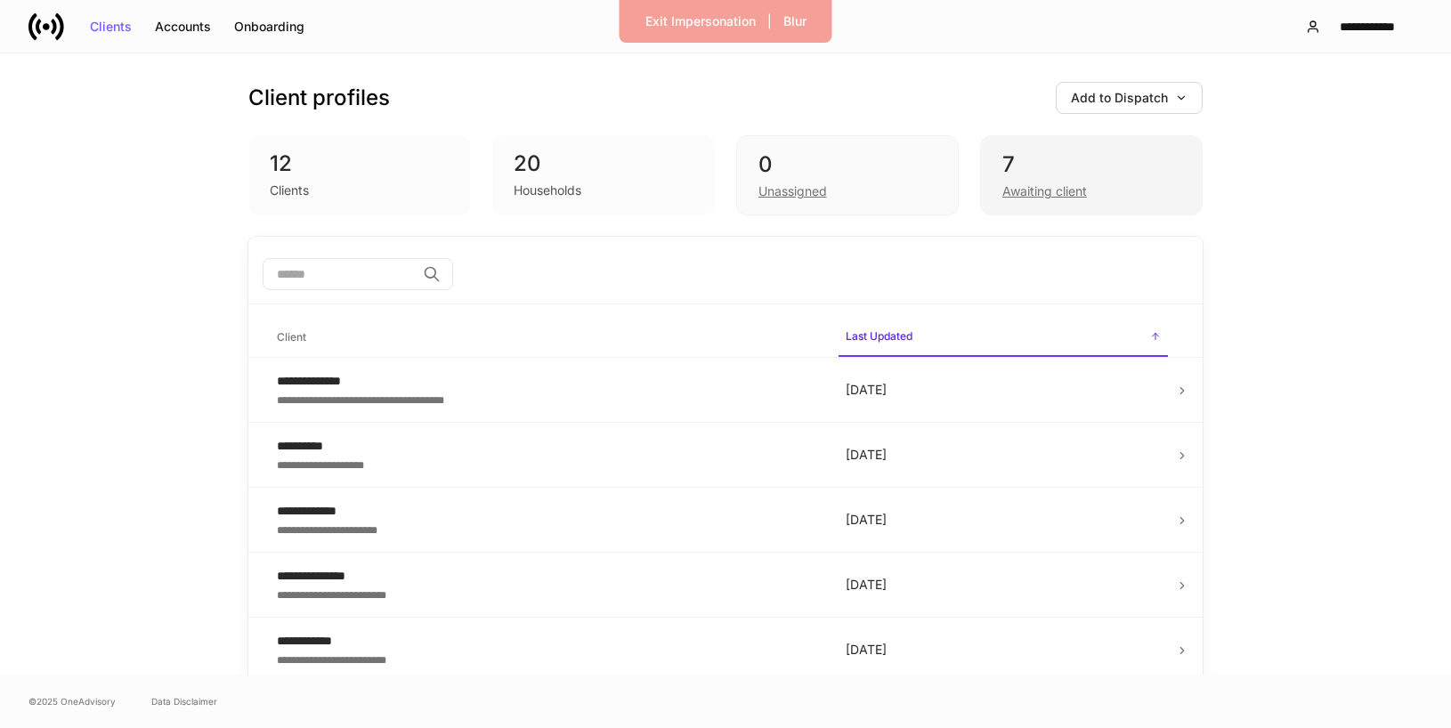
click at [1096, 174] on div "7" at bounding box center [1091, 164] width 178 height 28
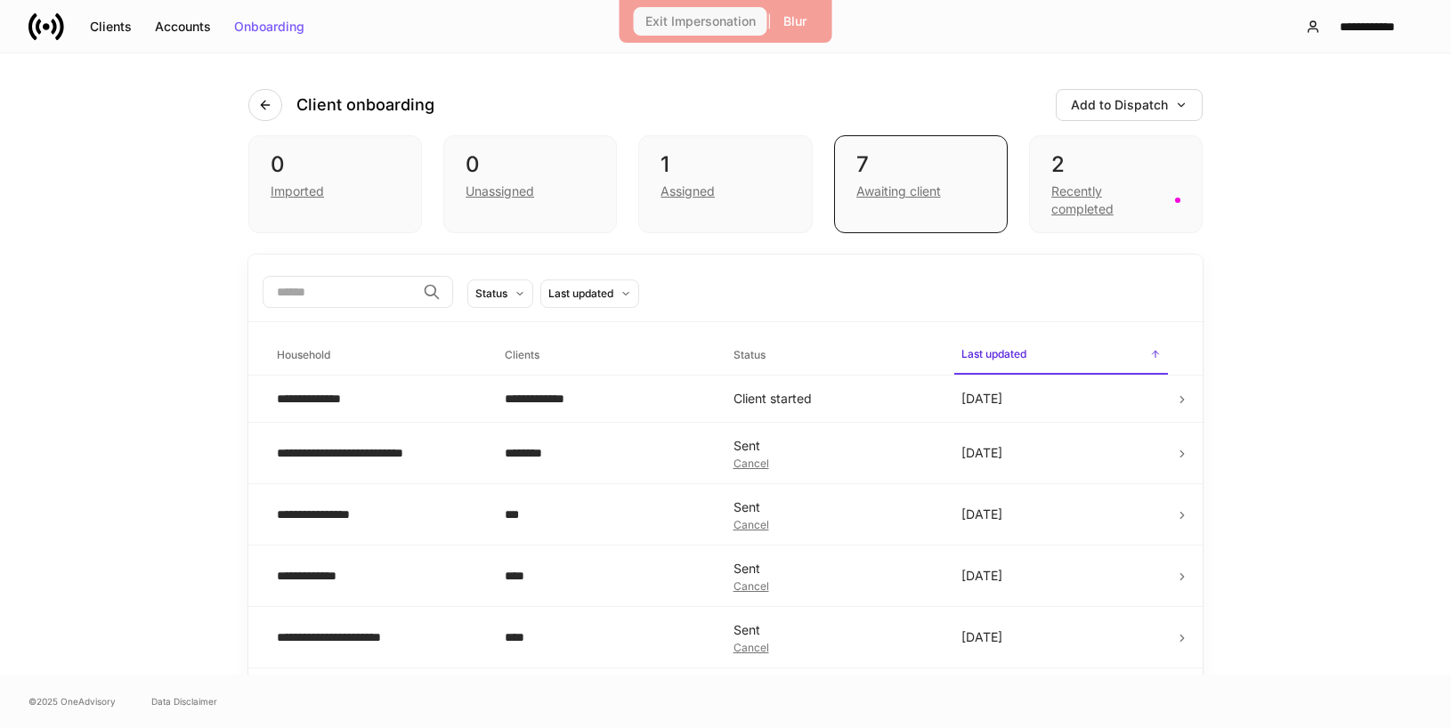
click at [701, 23] on div "Exit Impersonation" at bounding box center [700, 21] width 110 height 12
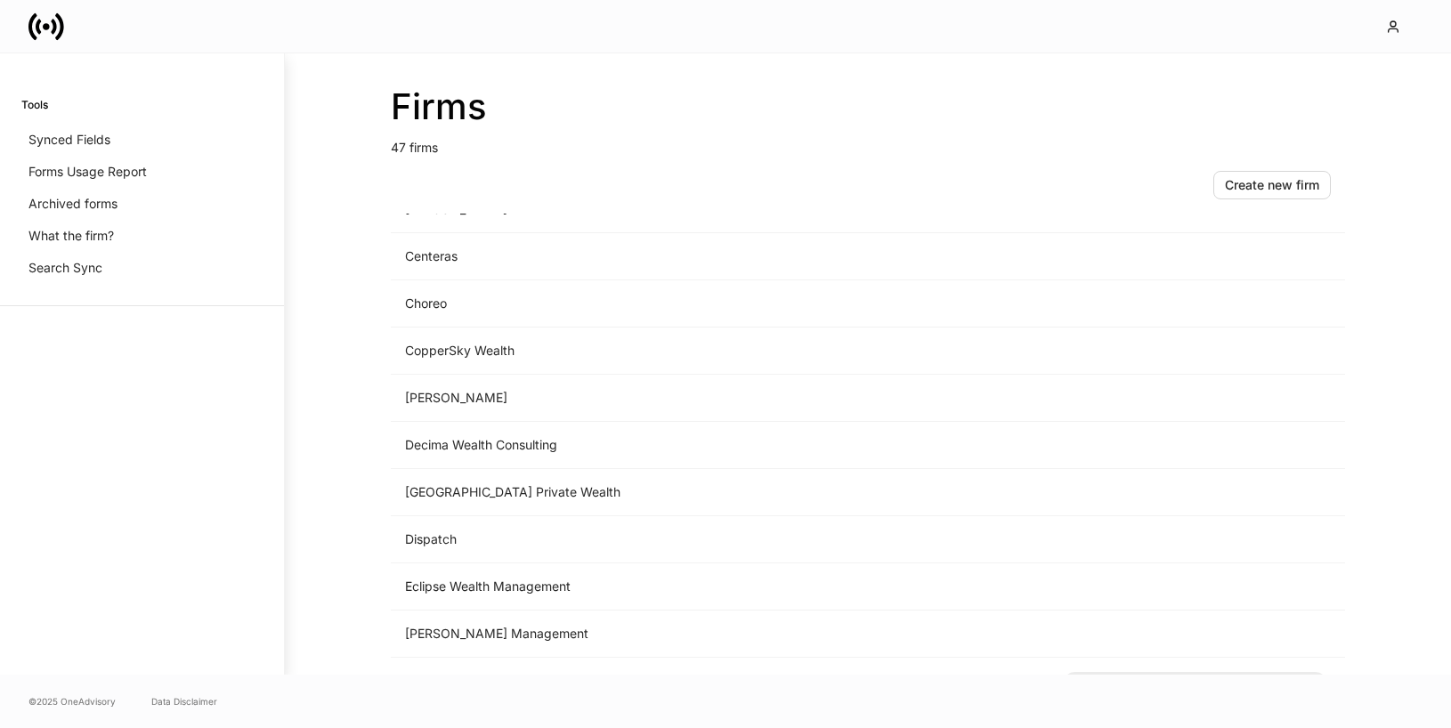
scroll to position [868, 0]
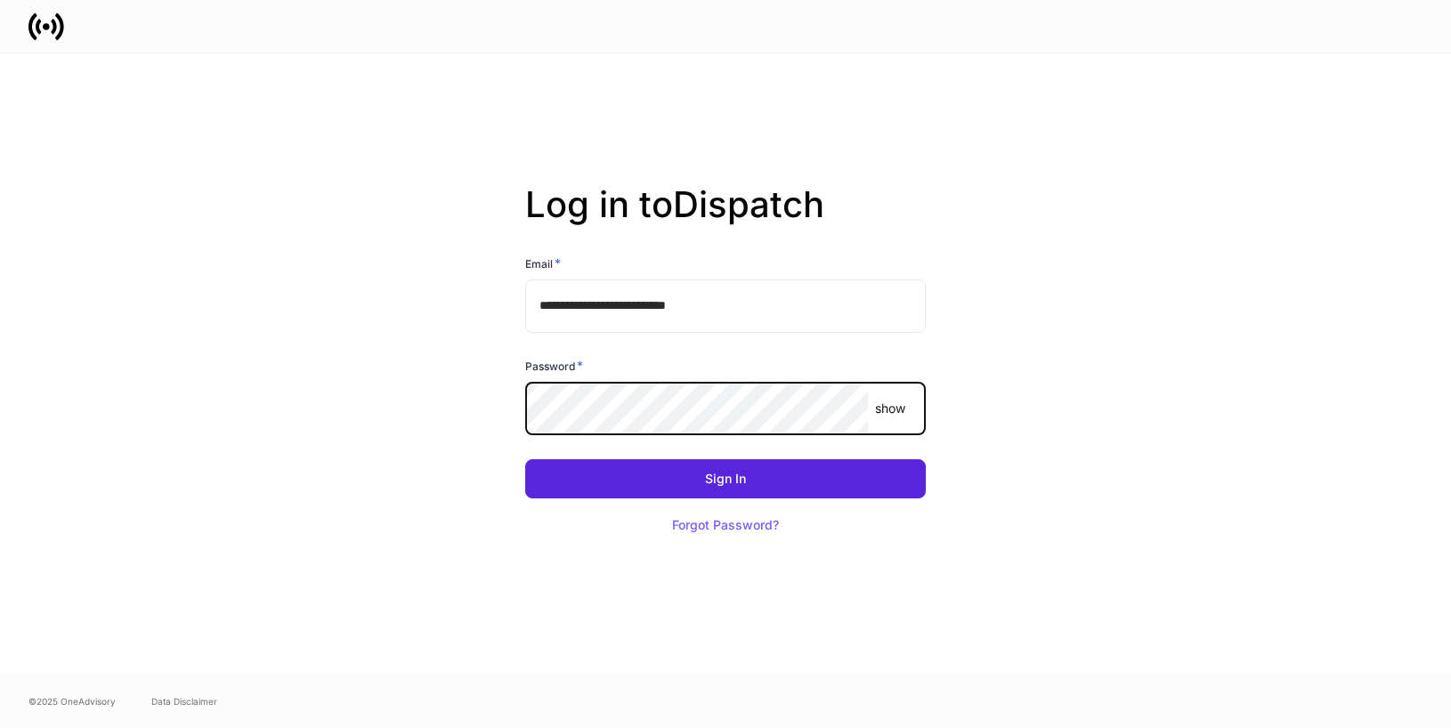
type input "**********"
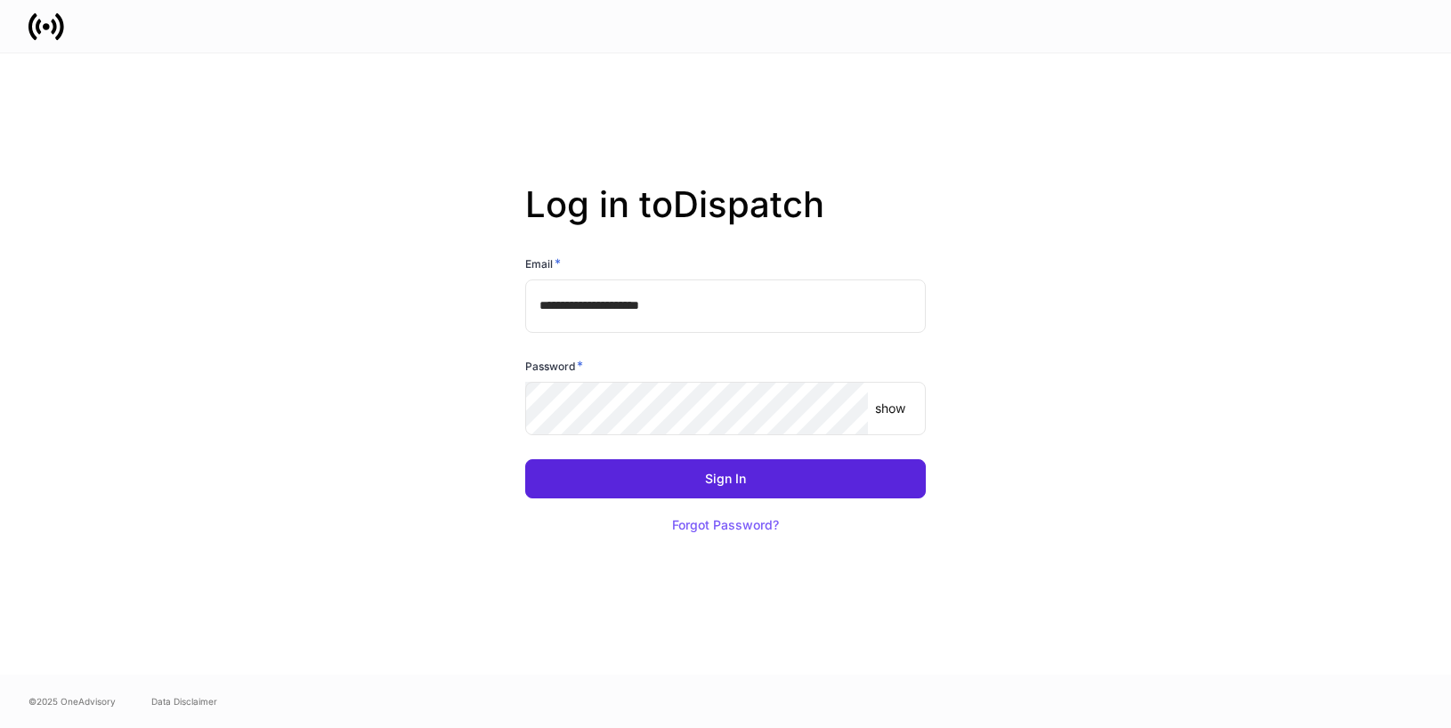
click at [576, 311] on input "**********" at bounding box center [725, 306] width 401 height 53
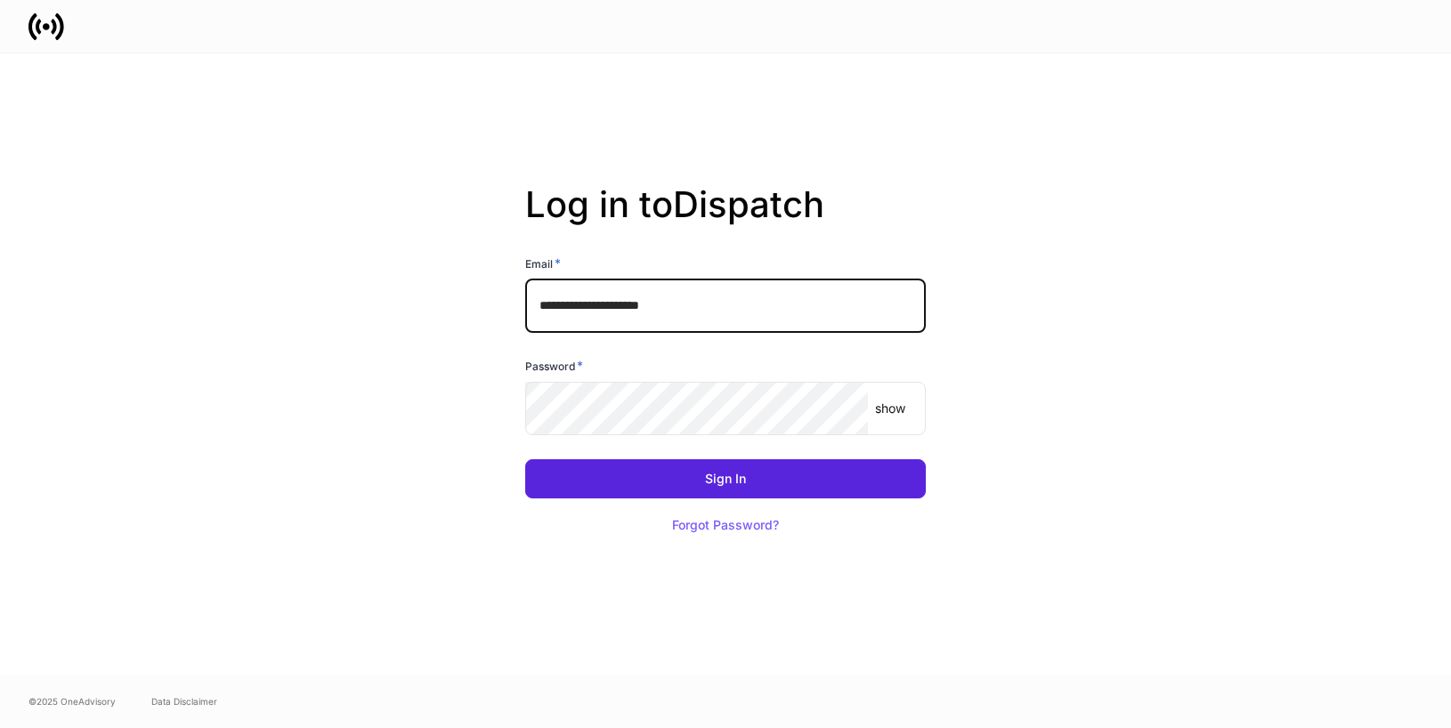
click at [722, 302] on input "**********" at bounding box center [725, 306] width 401 height 53
type input "**********"
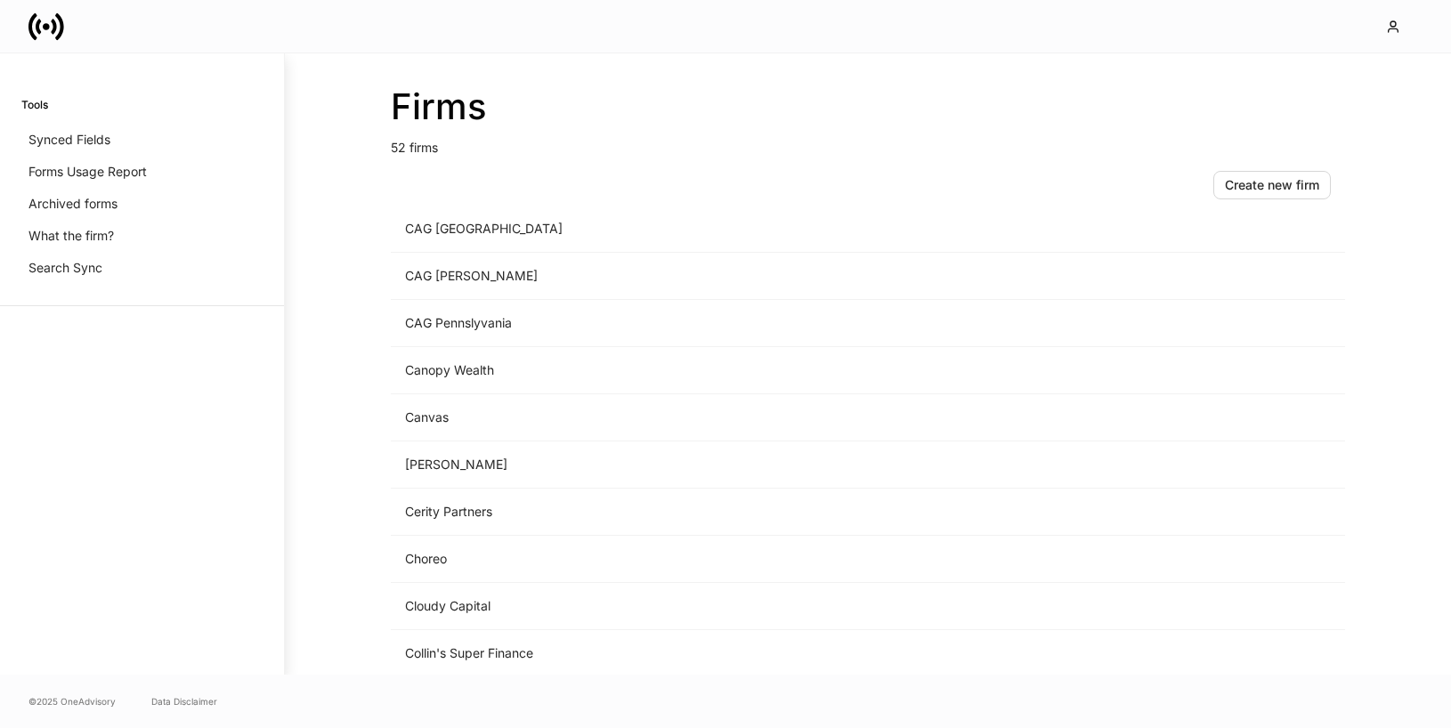
scroll to position [33, 0]
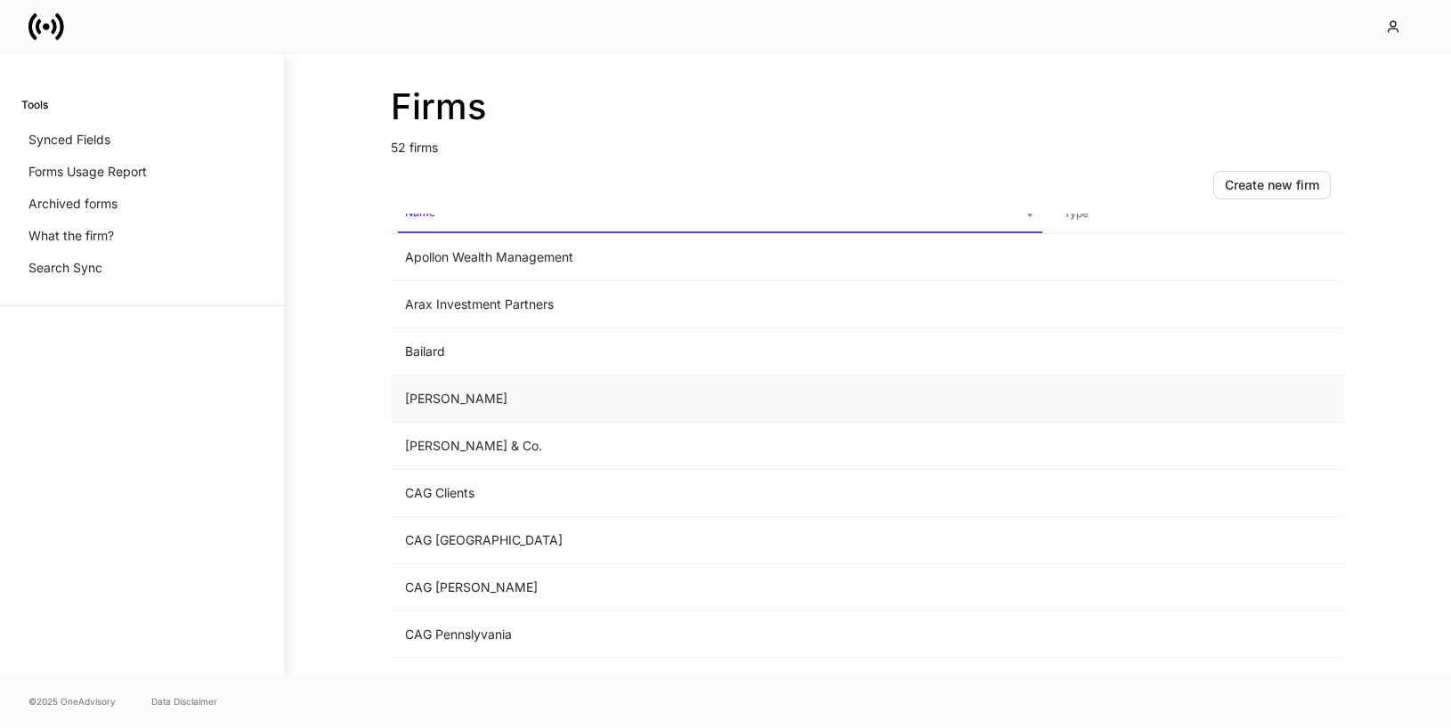
click at [636, 392] on td "Balentine" at bounding box center [720, 399] width 659 height 47
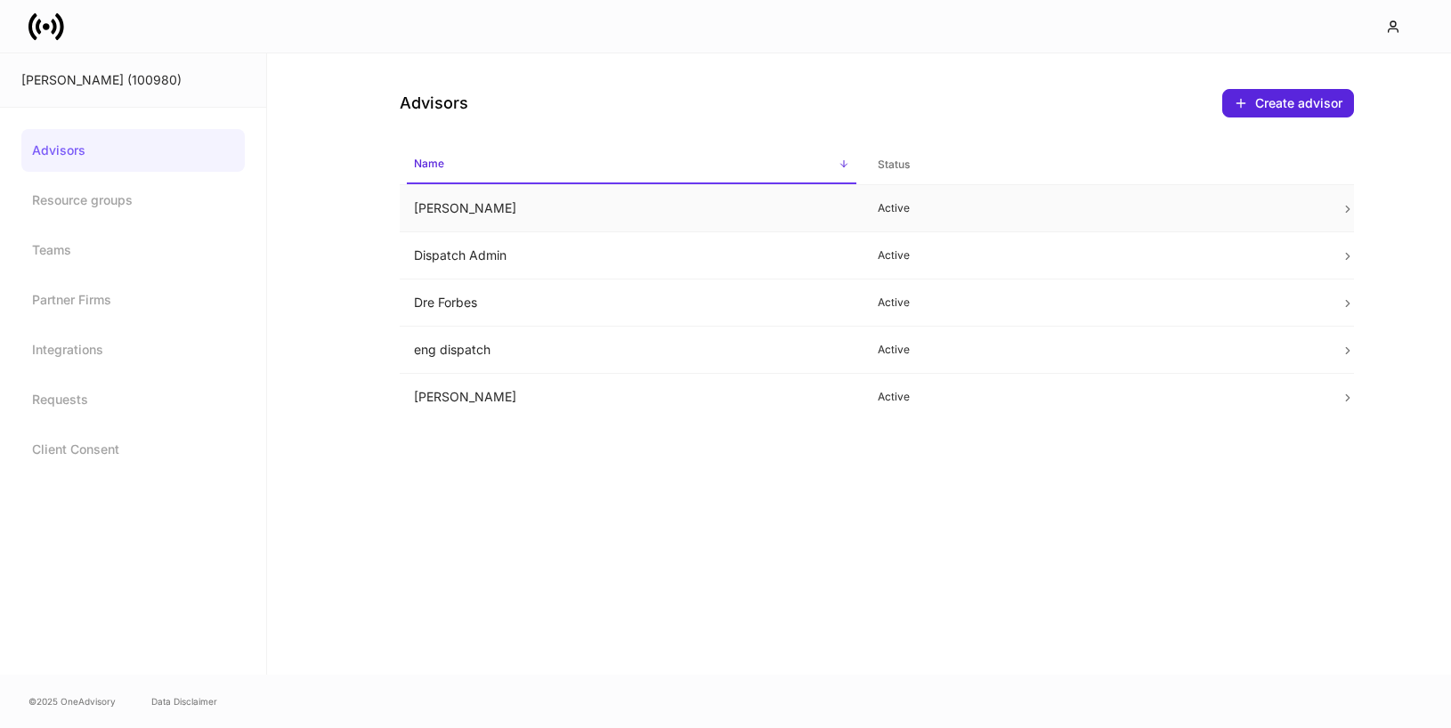
click at [719, 205] on td "Alexa Svensson" at bounding box center [632, 208] width 464 height 47
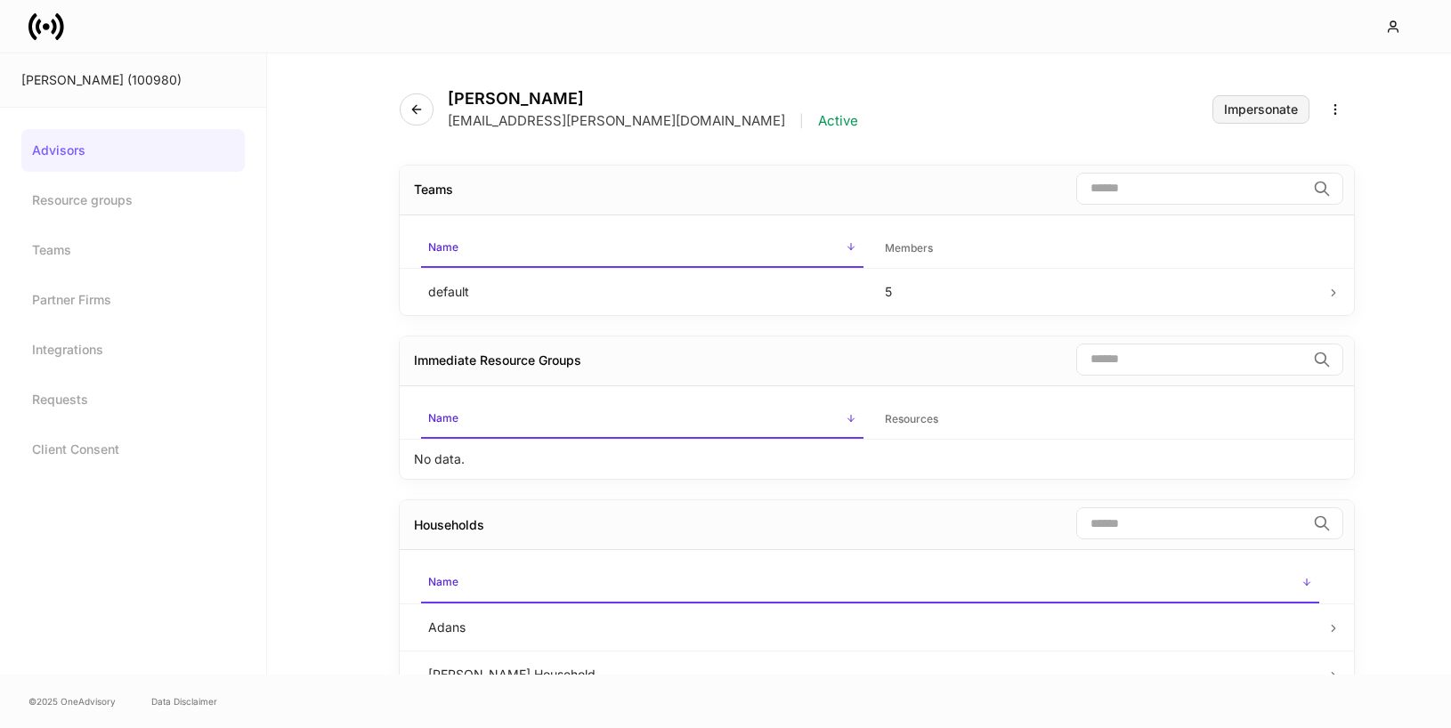
click at [1236, 118] on button "Impersonate" at bounding box center [1260, 109] width 97 height 28
